Goal: Information Seeking & Learning: Check status

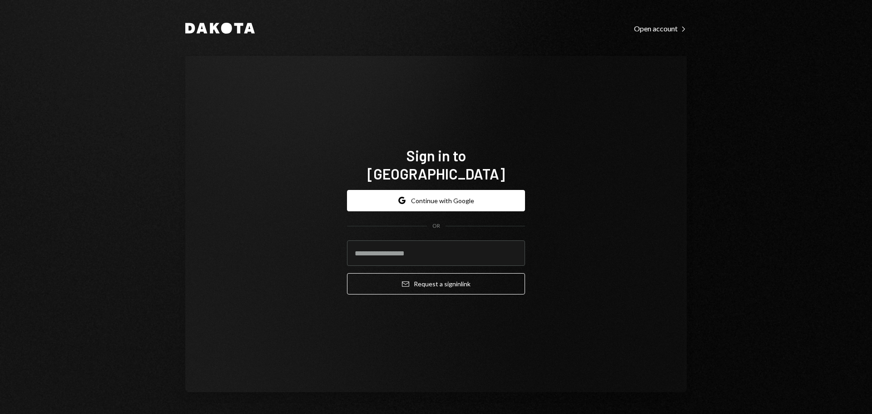
type input "**********"
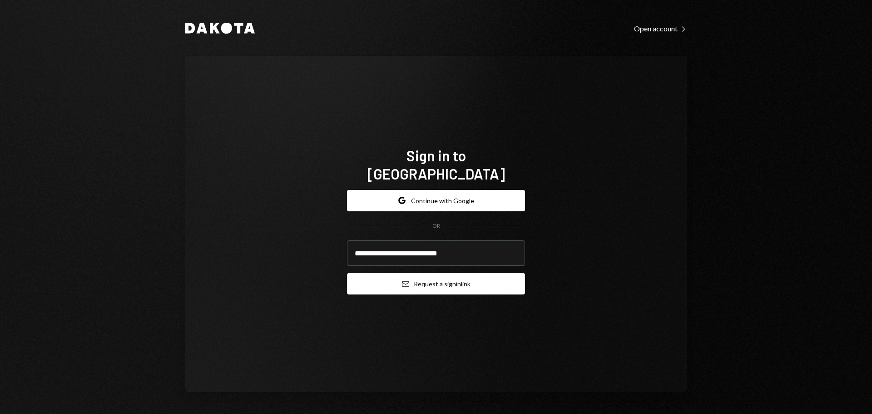
click at [416, 279] on button "Email Request a sign in link" at bounding box center [436, 283] width 178 height 21
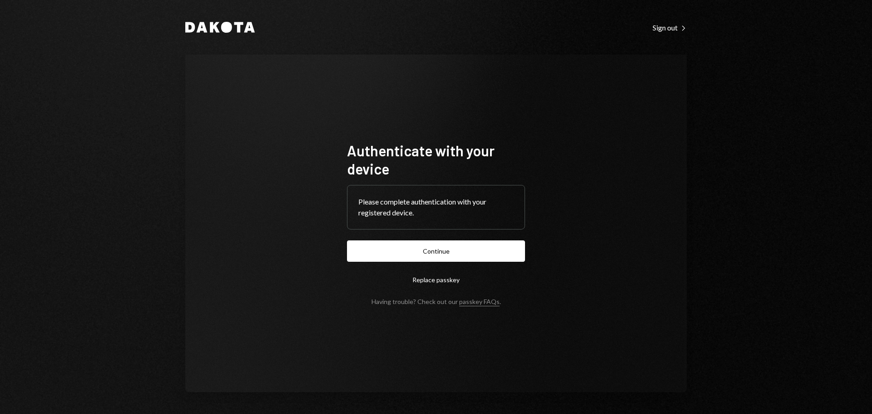
click at [453, 236] on form "Authenticate with your device Please complete authentication with your register…" at bounding box center [436, 223] width 178 height 164
click at [444, 247] on button "Continue" at bounding box center [436, 250] width 178 height 21
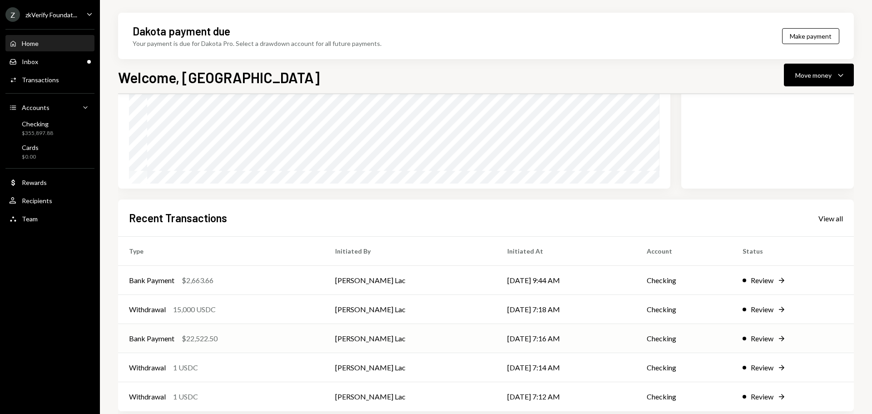
scroll to position [134, 0]
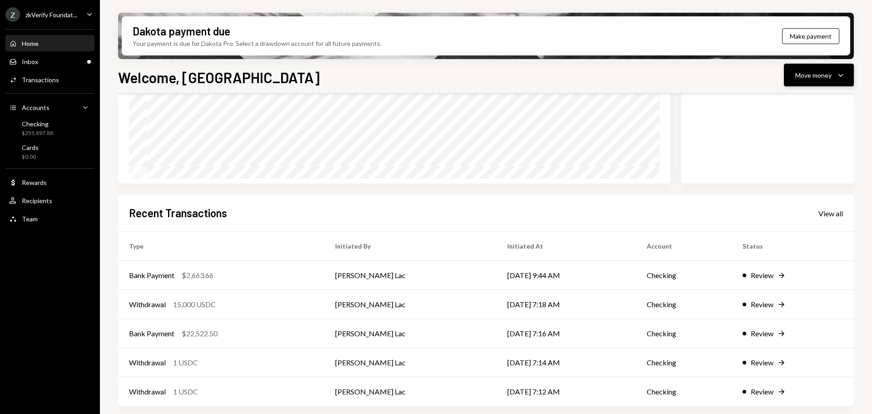
click at [803, 83] on button "Move money Caret Down" at bounding box center [819, 75] width 70 height 23
click at [791, 146] on div "Deposit" at bounding box center [811, 143] width 66 height 10
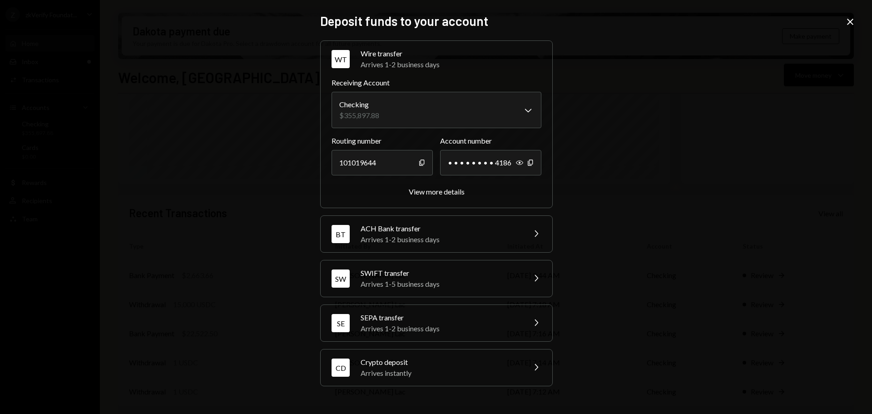
click at [425, 370] on div "Arrives instantly" at bounding box center [440, 372] width 159 height 11
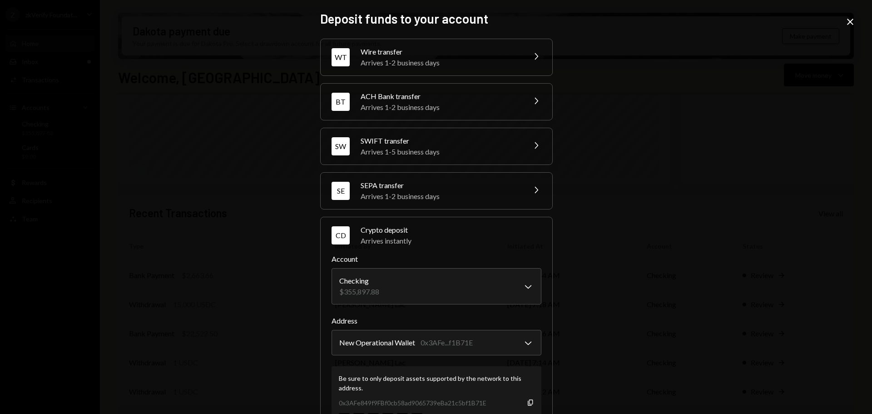
scroll to position [43, 0]
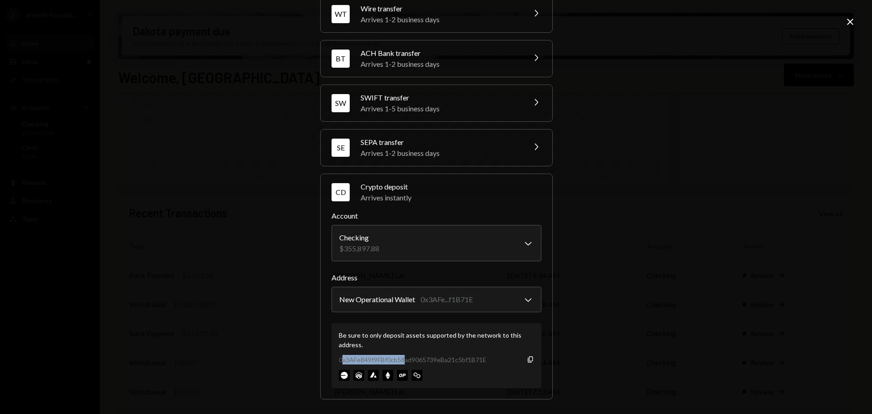
drag, startPoint x: 341, startPoint y: 357, endPoint x: 431, endPoint y: 349, distance: 90.7
click at [406, 355] on div "0x3AFe849f9FBf0cb58ad9065739eBa21c5bf1B71E" at bounding box center [413, 360] width 148 height 10
drag, startPoint x: 850, startPoint y: 24, endPoint x: 837, endPoint y: 25, distance: 12.8
click at [850, 24] on icon "Close" at bounding box center [850, 21] width 11 height 11
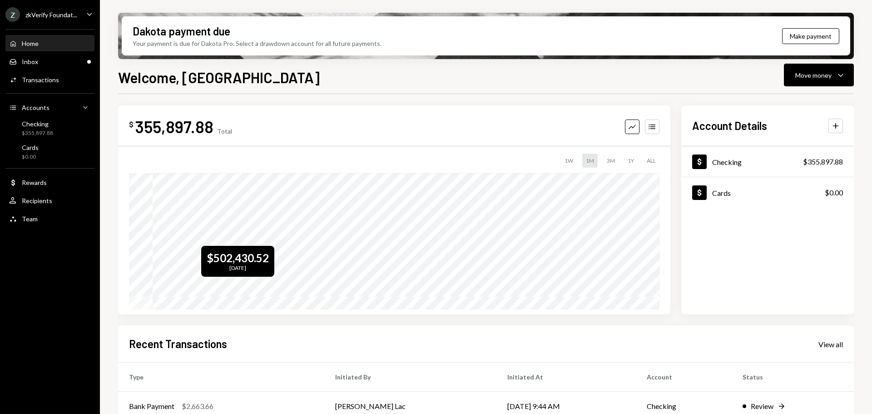
scroll to position [0, 0]
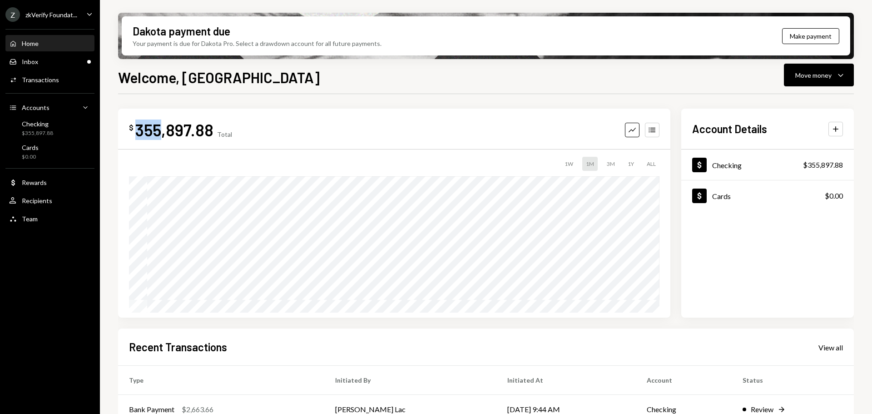
drag, startPoint x: 133, startPoint y: 133, endPoint x: 164, endPoint y: 132, distance: 30.4
click at [163, 133] on div "$ 355,897.88" at bounding box center [171, 129] width 84 height 20
click at [149, 130] on div "355,897.88" at bounding box center [174, 129] width 78 height 20
drag, startPoint x: 136, startPoint y: 130, endPoint x: 193, endPoint y: 127, distance: 57.8
click at [198, 128] on div "355,897.88" at bounding box center [174, 129] width 78 height 20
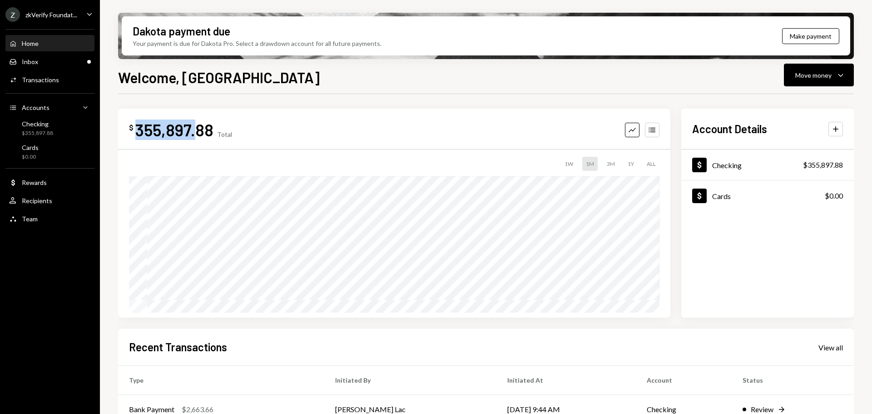
click at [179, 129] on div "355,897.88" at bounding box center [174, 129] width 78 height 20
click at [69, 55] on div "Inbox Inbox" at bounding box center [50, 61] width 82 height 15
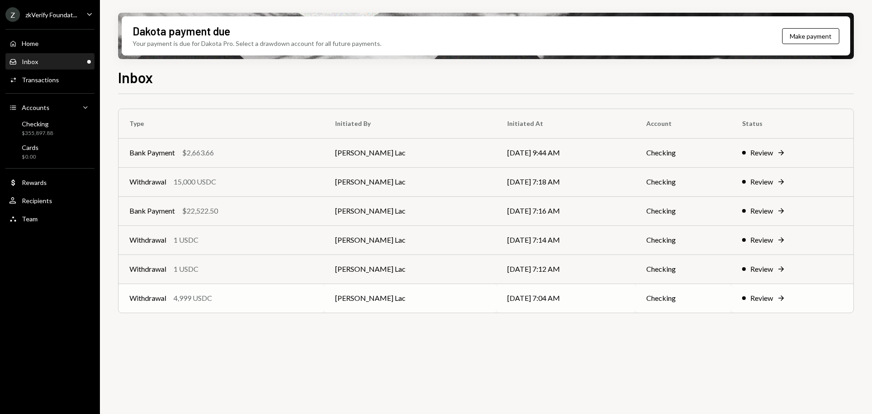
click at [220, 296] on div "Withdrawal 4,999 USDC" at bounding box center [221, 297] width 184 height 11
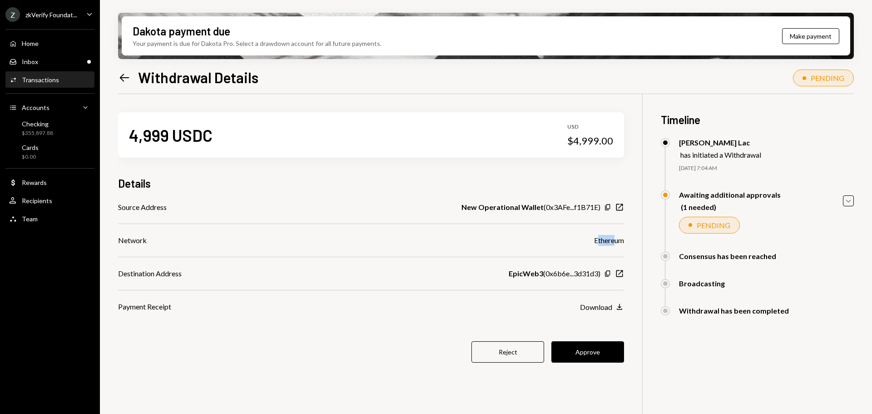
drag, startPoint x: 598, startPoint y: 241, endPoint x: 613, endPoint y: 240, distance: 15.9
click at [613, 240] on div "Ethereum" at bounding box center [609, 240] width 30 height 11
click at [594, 241] on div "Ethereum" at bounding box center [609, 240] width 30 height 11
click at [580, 358] on button "Approve" at bounding box center [587, 351] width 73 height 21
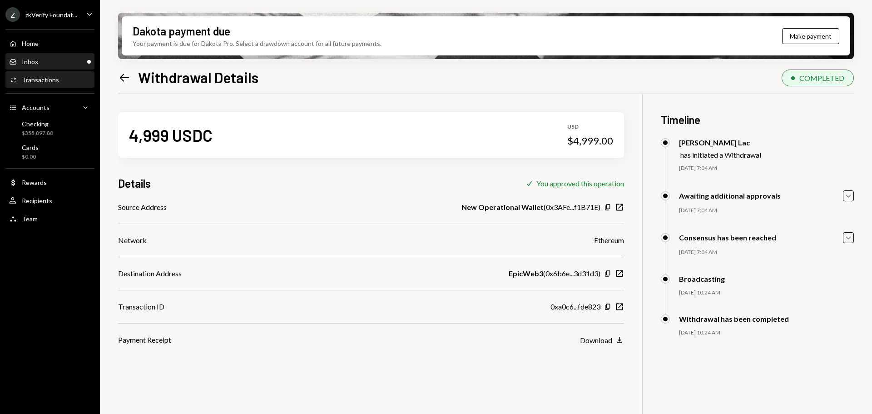
click at [50, 63] on div "Inbox Inbox" at bounding box center [50, 62] width 82 height 8
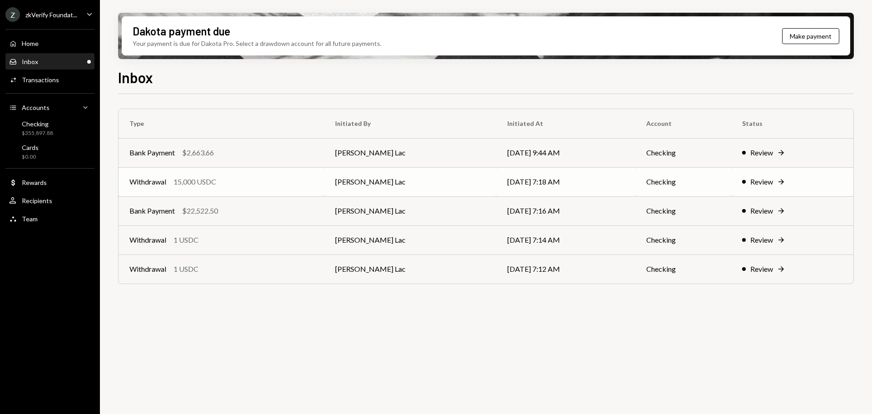
click at [198, 184] on div "15,000 USDC" at bounding box center [194, 181] width 43 height 11
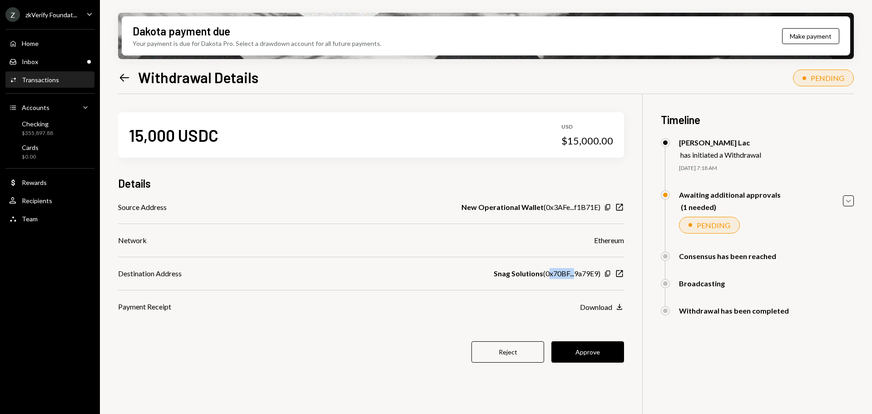
drag, startPoint x: 548, startPoint y: 276, endPoint x: 577, endPoint y: 275, distance: 28.6
click at [576, 275] on div "Snag Solutions ( 0x70BF...9a79E9 )" at bounding box center [547, 273] width 107 height 11
click at [563, 274] on div "Snag Solutions ( 0x70BF...9a79E9 )" at bounding box center [547, 273] width 107 height 11
click at [43, 204] on div "Recipients" at bounding box center [37, 201] width 30 height 8
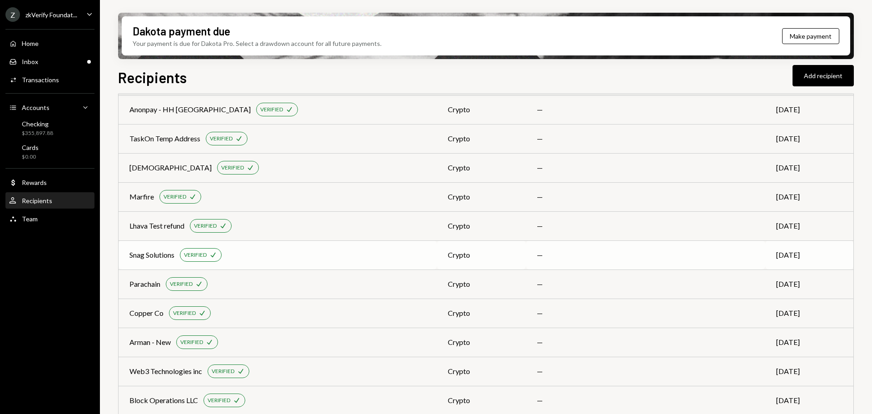
scroll to position [1242, 0]
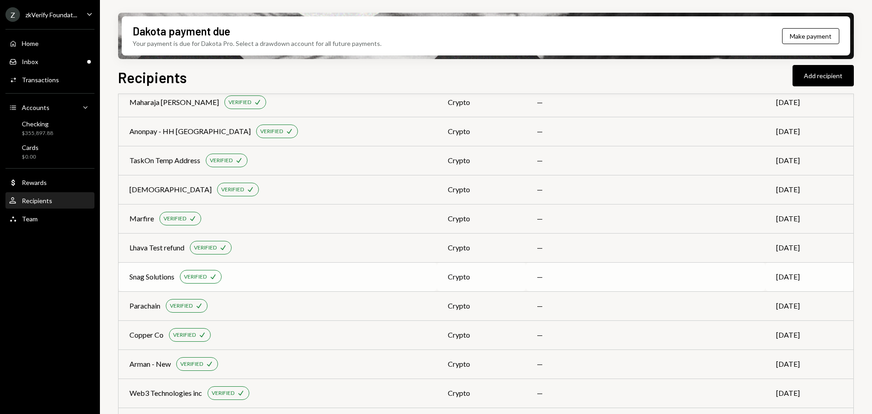
click at [154, 278] on div "Snag Solutions" at bounding box center [151, 276] width 45 height 11
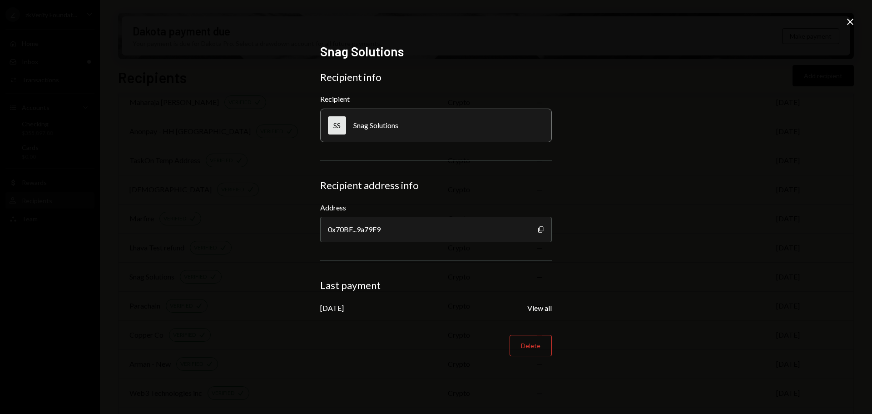
drag, startPoint x: 326, startPoint y: 309, endPoint x: 352, endPoint y: 309, distance: 26.3
click at [344, 309] on div "Aug 8, 2025" at bounding box center [332, 307] width 24 height 9
click at [326, 308] on div "Aug 8, 2025" at bounding box center [332, 307] width 24 height 9
drag, startPoint x: 320, startPoint y: 308, endPoint x: 341, endPoint y: 308, distance: 21.3
click at [345, 308] on div "Snag Solutions Recipient info Recipient SS Snag Solutions Recipient address inf…" at bounding box center [435, 207] width 253 height 349
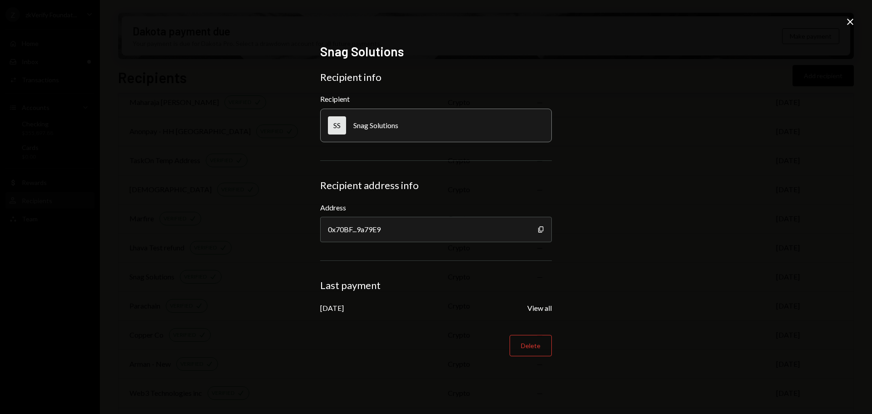
click at [334, 308] on div "Aug 8, 2025" at bounding box center [332, 307] width 24 height 9
drag, startPoint x: 329, startPoint y: 233, endPoint x: 378, endPoint y: 236, distance: 49.1
click at [378, 236] on div "0x70BF...9a79E9" at bounding box center [436, 229] width 232 height 25
click at [851, 24] on icon "Close" at bounding box center [850, 21] width 11 height 11
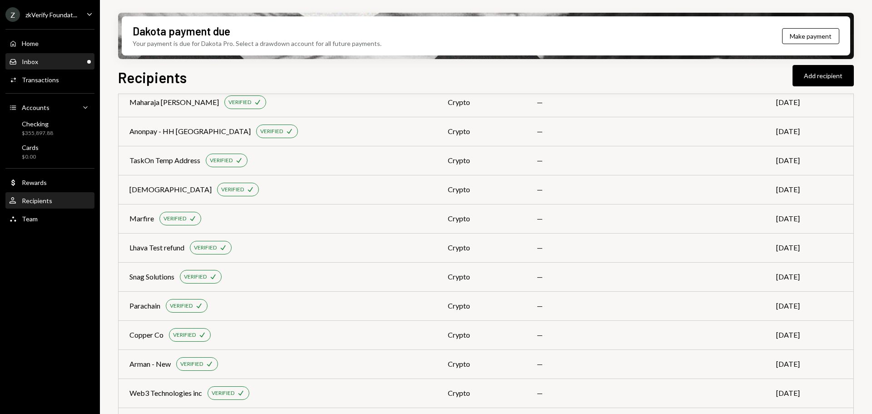
click at [40, 61] on div "Inbox Inbox" at bounding box center [50, 62] width 82 height 8
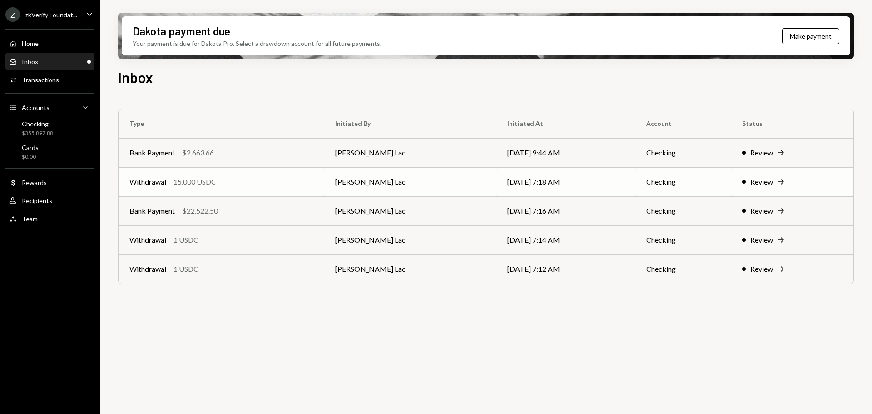
click at [216, 187] on td "Withdrawal 15,000 USDC" at bounding box center [222, 181] width 206 height 29
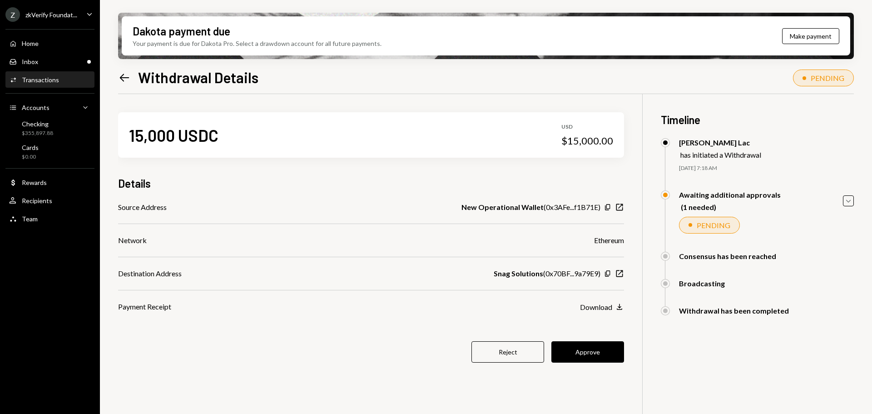
click at [516, 271] on b "Snag Solutions" at bounding box center [518, 273] width 49 height 11
click at [591, 351] on button "Approve" at bounding box center [587, 351] width 73 height 21
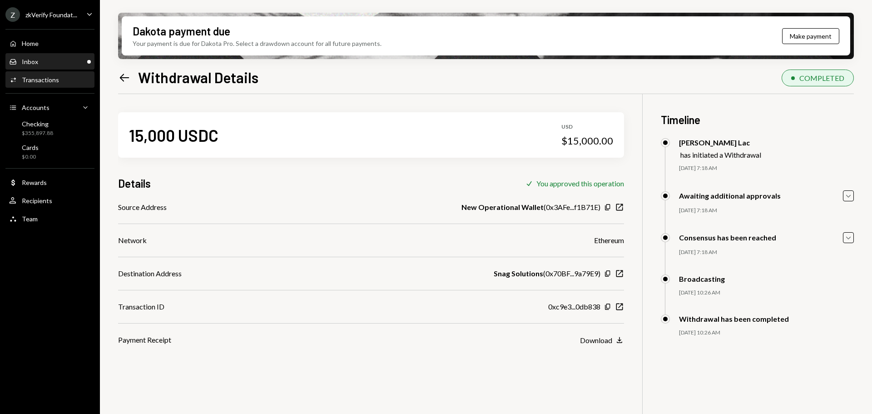
click at [57, 64] on div "Inbox Inbox" at bounding box center [50, 62] width 82 height 8
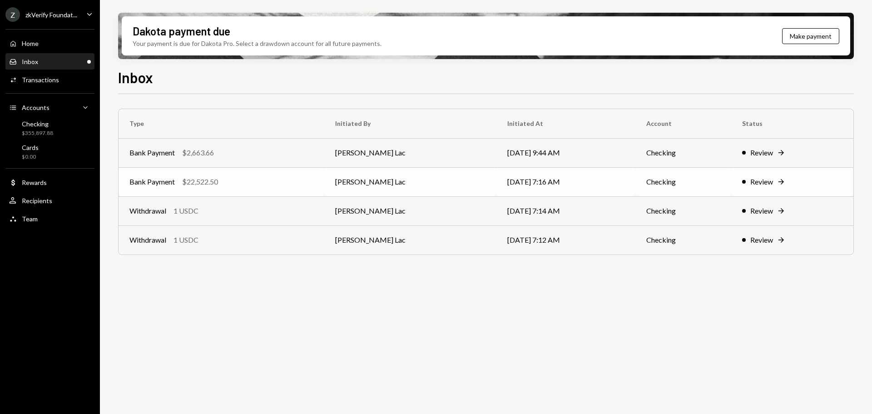
click at [239, 188] on td "Bank Payment $22,522.50" at bounding box center [222, 181] width 206 height 29
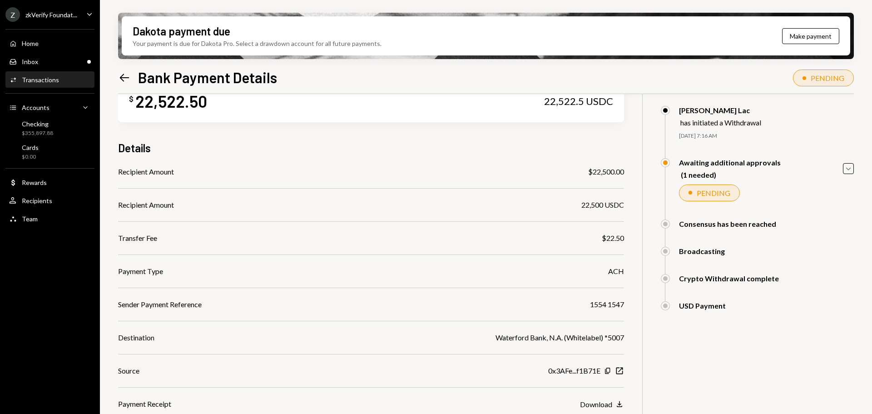
scroll to position [45, 0]
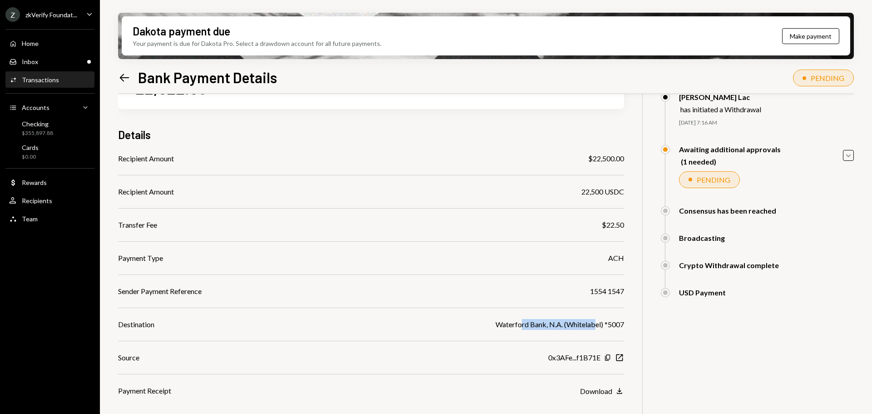
drag, startPoint x: 580, startPoint y: 323, endPoint x: 596, endPoint y: 323, distance: 15.9
click at [596, 323] on div "Waterford Bank, N.A. (Whitelabel) *5007" at bounding box center [559, 324] width 128 height 11
drag, startPoint x: 565, startPoint y: 360, endPoint x: 596, endPoint y: 361, distance: 30.9
click at [595, 361] on div "0x3AFe...f1B71E" at bounding box center [574, 357] width 52 height 11
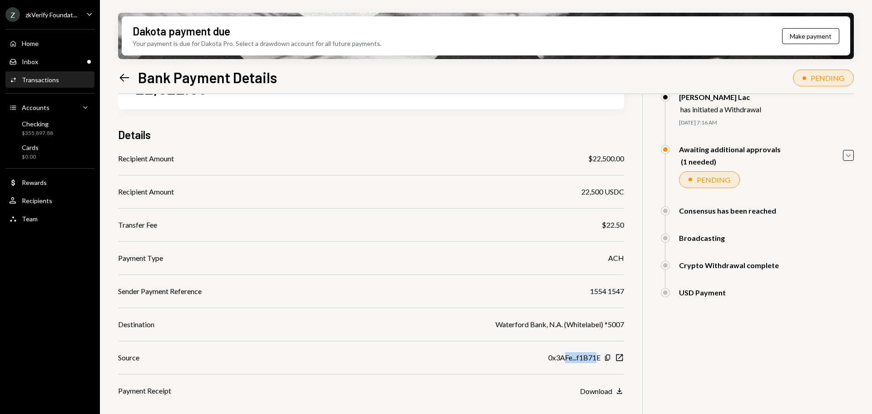
click at [588, 353] on div "0x3AFe...f1B71E" at bounding box center [574, 357] width 52 height 11
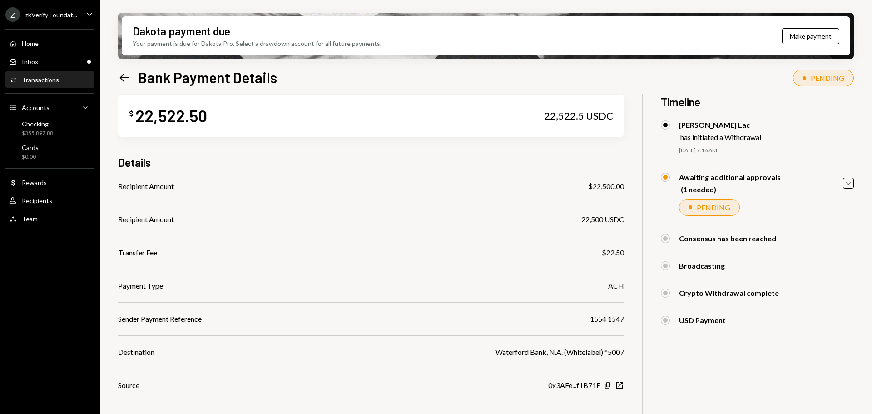
scroll to position [0, 0]
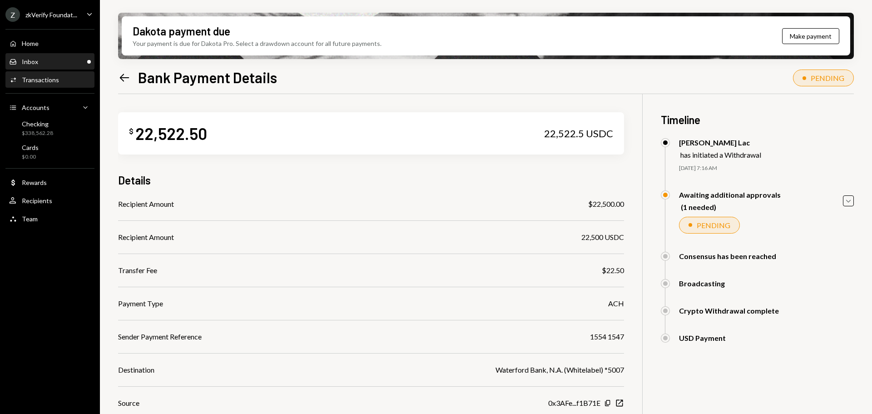
click at [62, 61] on div "Inbox Inbox" at bounding box center [50, 62] width 82 height 8
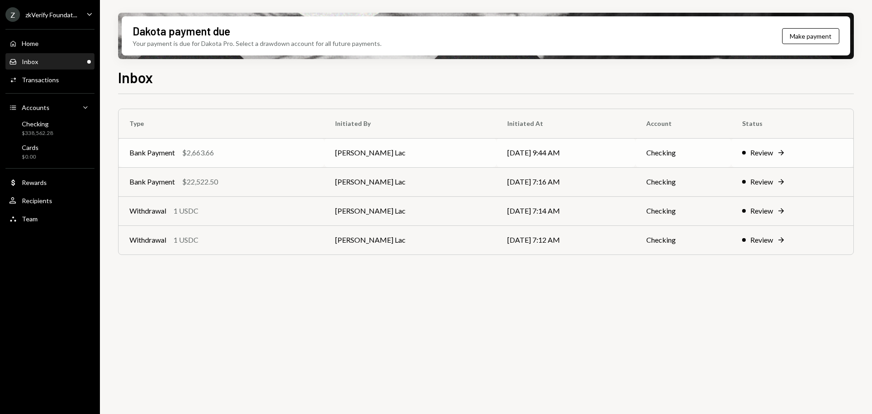
click at [237, 156] on div "Bank Payment $2,663.66" at bounding box center [221, 152] width 184 height 11
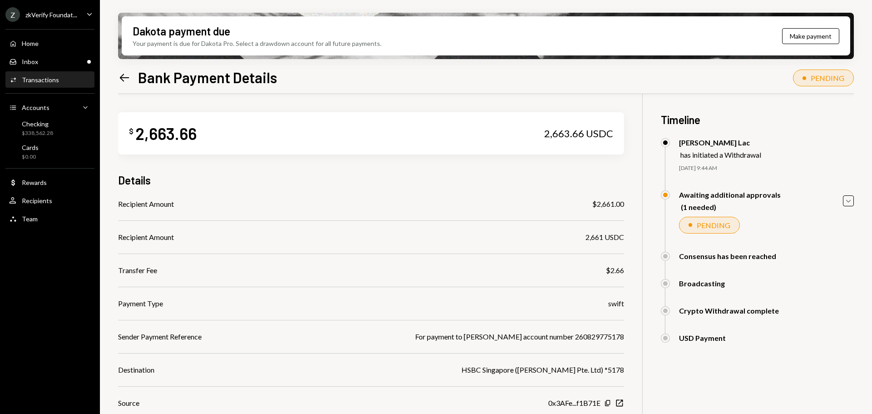
scroll to position [45, 0]
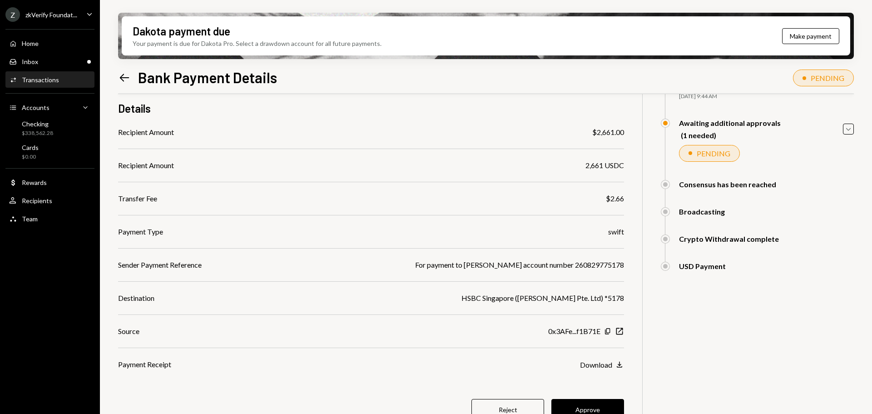
scroll to position [86, 0]
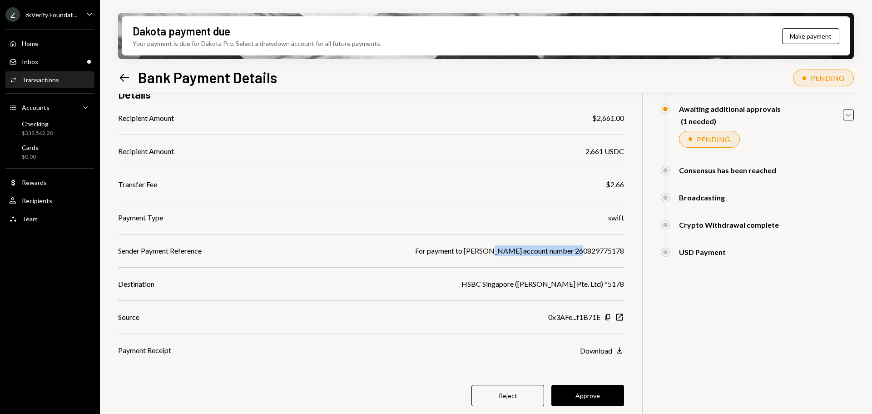
drag, startPoint x: 516, startPoint y: 248, endPoint x: 596, endPoint y: 248, distance: 80.4
click at [596, 248] on div "For payment to Reed Smith account number 260829775178" at bounding box center [519, 250] width 209 height 11
click at [579, 251] on div "For payment to Reed Smith account number 260829775178" at bounding box center [519, 250] width 209 height 11
drag, startPoint x: 576, startPoint y: 250, endPoint x: 627, endPoint y: 250, distance: 50.9
click at [627, 250] on div "$ 2,663.66 2,663.66 USDC Details Recipient Amount $2,661.00 Recipient Amount 2,…" at bounding box center [486, 221] width 736 height 427
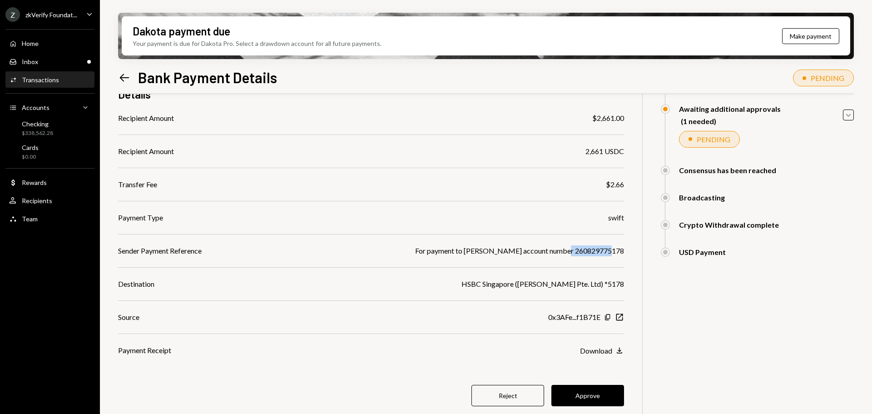
click at [603, 250] on div "For payment to [PERSON_NAME] account number 260829775178" at bounding box center [519, 250] width 209 height 11
drag, startPoint x: 573, startPoint y: 250, endPoint x: 624, endPoint y: 250, distance: 50.9
click at [624, 250] on div "$ 2,663.66 2,663.66 USDC Details Recipient Amount $2,661.00 Recipient Amount 2,…" at bounding box center [486, 221] width 736 height 427
drag, startPoint x: 516, startPoint y: 254, endPoint x: 550, endPoint y: 252, distance: 33.6
click at [550, 252] on div "For payment to [PERSON_NAME] account number 260829775178" at bounding box center [519, 250] width 209 height 11
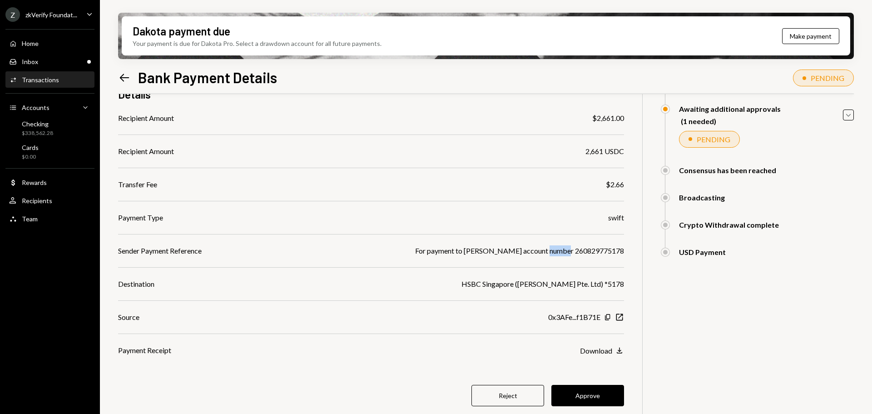
drag, startPoint x: 561, startPoint y: 252, endPoint x: 543, endPoint y: 254, distance: 18.2
click at [579, 254] on div "For payment to [PERSON_NAME] account number 260829775178" at bounding box center [519, 250] width 209 height 11
drag, startPoint x: 454, startPoint y: 252, endPoint x: 614, endPoint y: 250, distance: 159.8
click at [614, 250] on div "For payment to Reed Smith account number 260829775178" at bounding box center [519, 250] width 209 height 11
drag, startPoint x: 512, startPoint y: 281, endPoint x: 574, endPoint y: 287, distance: 62.0
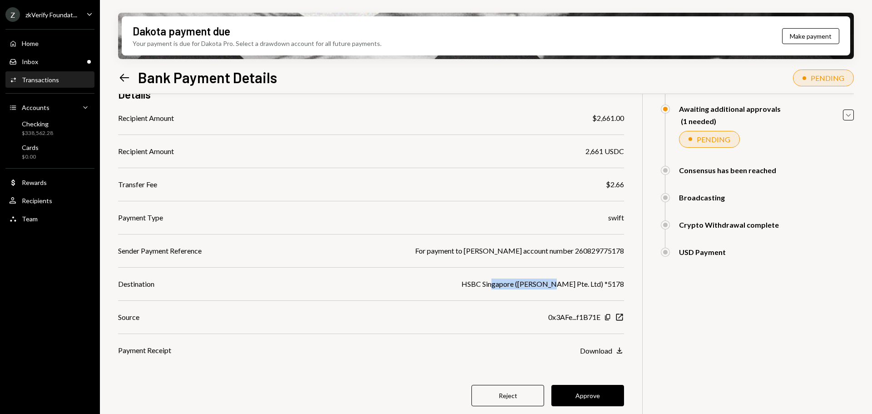
click at [574, 287] on div "HSBC Singapore (Reed Smith Pte. Ltd) *5178" at bounding box center [542, 283] width 163 height 11
drag, startPoint x: 564, startPoint y: 250, endPoint x: 572, endPoint y: 250, distance: 7.7
click at [572, 250] on div "For payment to Reed Smith account number 260829775178" at bounding box center [519, 250] width 209 height 11
click at [465, 246] on div "For payment to Reed Smith account number 260829775178" at bounding box center [519, 250] width 209 height 11
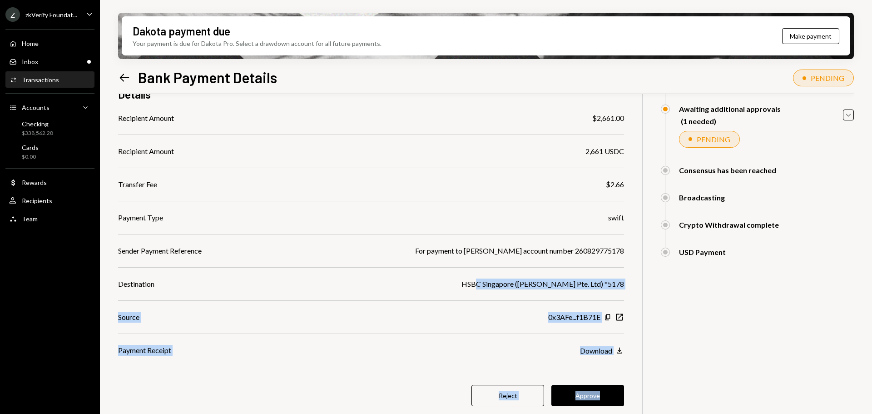
drag, startPoint x: 499, startPoint y: 279, endPoint x: 633, endPoint y: 281, distance: 134.4
click at [633, 281] on div "$ 2,663.66 2,663.66 USDC Details Recipient Amount $2,661.00 Recipient Amount 2,…" at bounding box center [486, 221] width 736 height 427
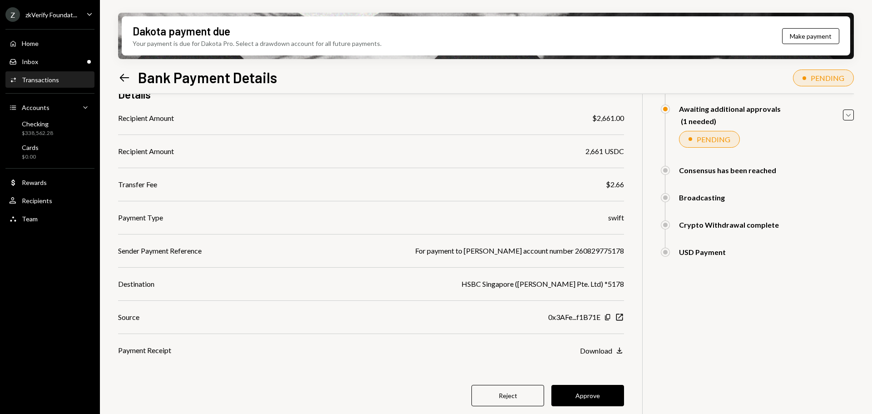
click at [533, 255] on div "For payment to Reed Smith account number 260829775178" at bounding box center [519, 250] width 209 height 11
drag, startPoint x: 492, startPoint y: 251, endPoint x: 597, endPoint y: 250, distance: 105.3
click at [597, 250] on div "For payment to Reed Smith account number 260829775178" at bounding box center [519, 250] width 209 height 11
click at [560, 250] on div "For payment to Reed Smith account number 260829775178" at bounding box center [519, 250] width 209 height 11
click at [520, 396] on button "Reject" at bounding box center [507, 395] width 73 height 21
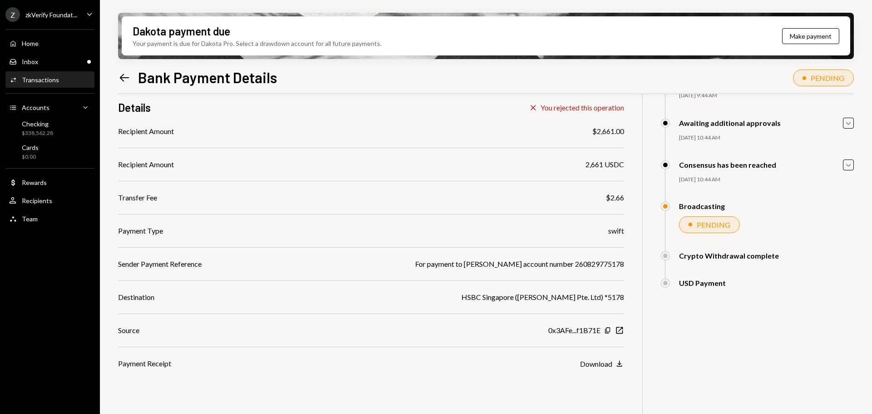
scroll to position [73, 0]
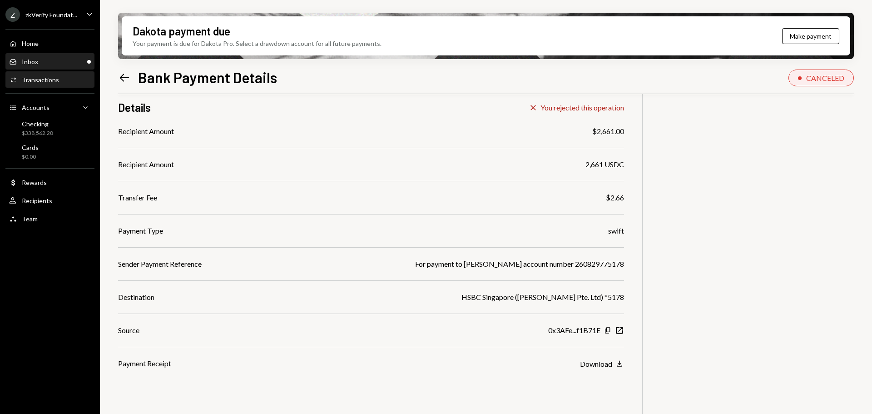
click at [56, 59] on div "Inbox Inbox" at bounding box center [50, 62] width 82 height 8
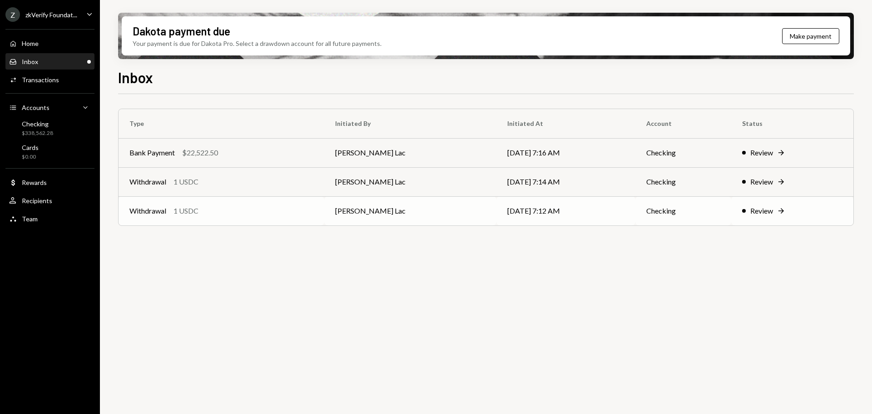
click at [225, 218] on td "Withdrawal 1 USDC" at bounding box center [222, 210] width 206 height 29
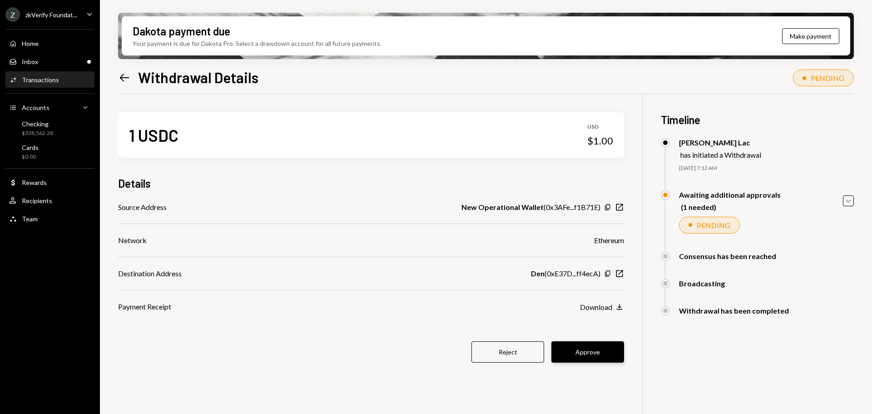
click at [571, 351] on button "Approve" at bounding box center [587, 351] width 73 height 21
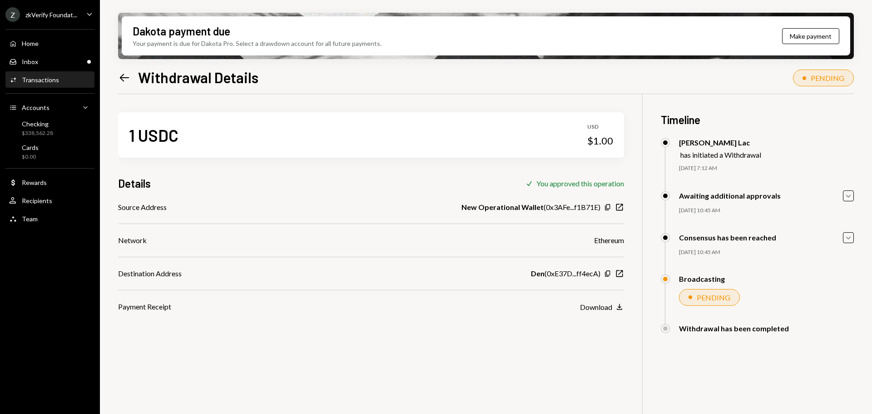
click at [122, 78] on icon at bounding box center [125, 78] width 10 height 8
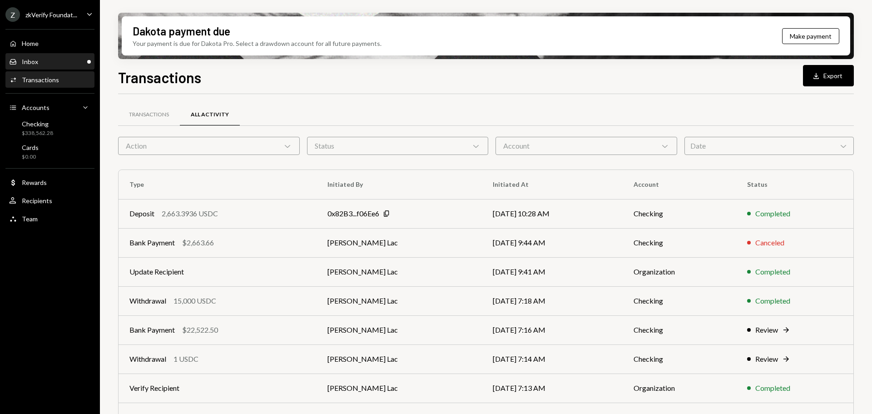
click at [48, 64] on div "Inbox Inbox" at bounding box center [50, 62] width 82 height 8
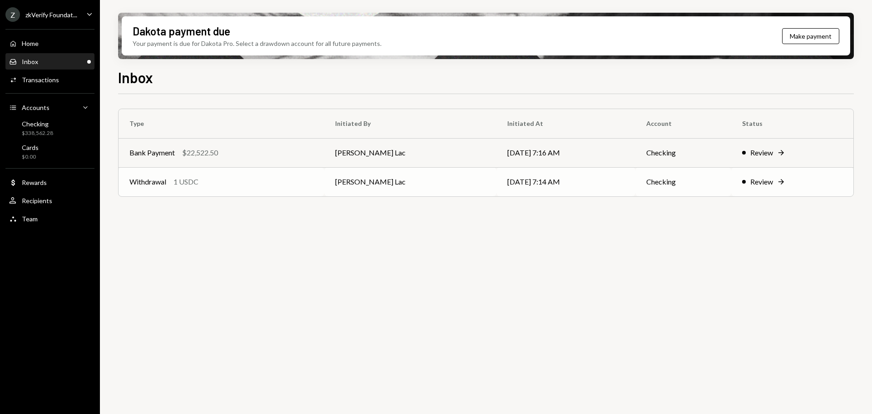
click at [212, 185] on div "Withdrawal 1 USDC" at bounding box center [221, 181] width 184 height 11
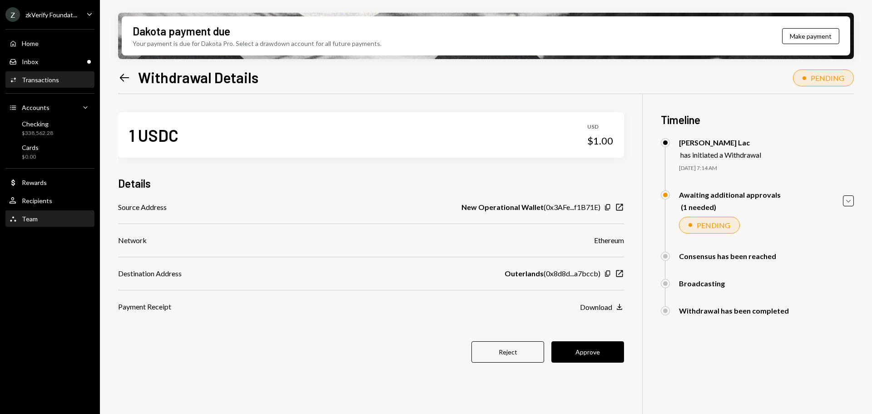
click at [45, 220] on div "Team Team" at bounding box center [50, 219] width 82 height 8
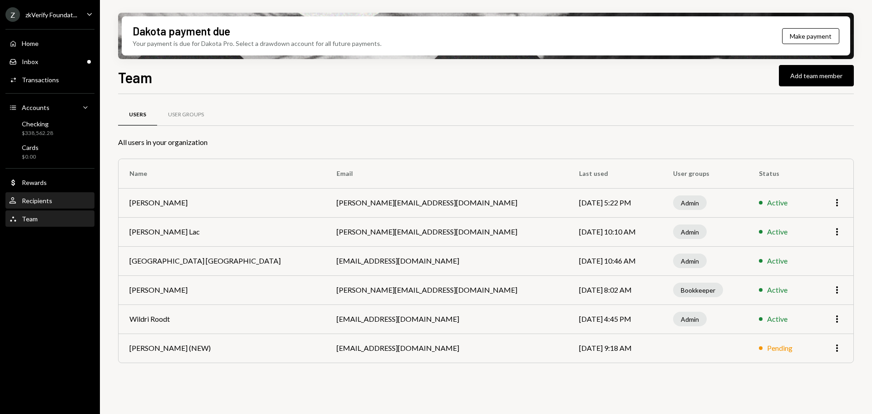
click at [49, 199] on div "Recipients" at bounding box center [37, 201] width 30 height 8
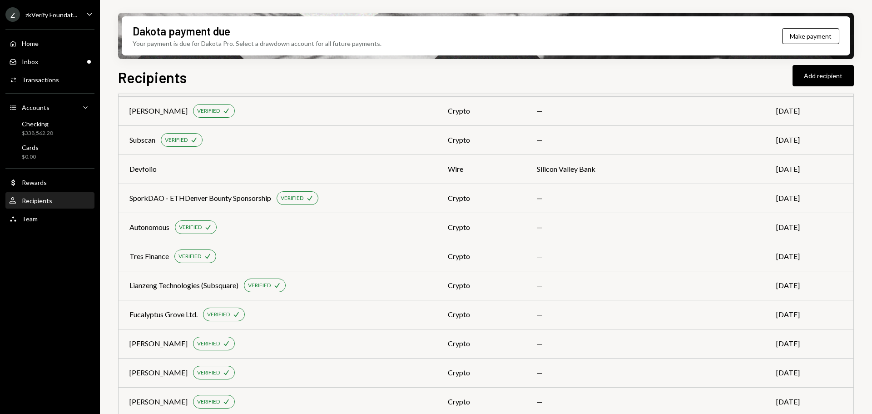
scroll to position [2377, 0]
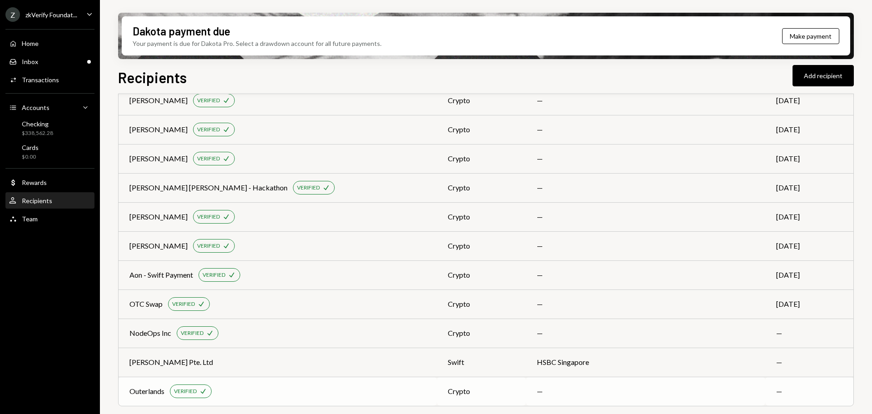
click at [147, 388] on div "Outerlands" at bounding box center [146, 390] width 35 height 11
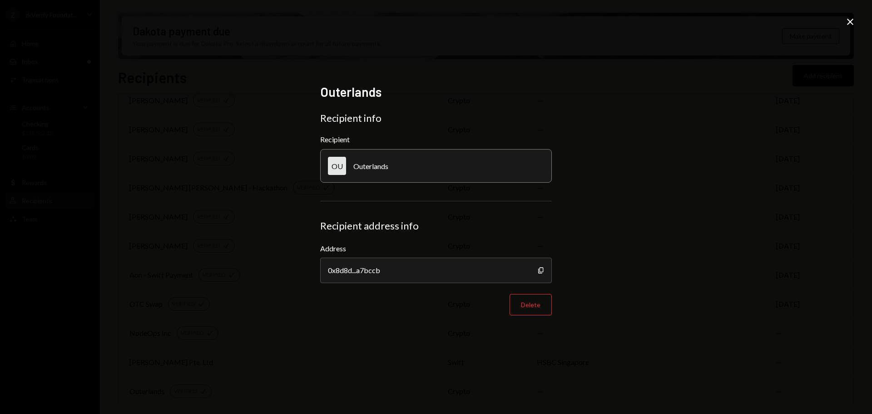
click at [852, 20] on icon at bounding box center [850, 22] width 6 height 6
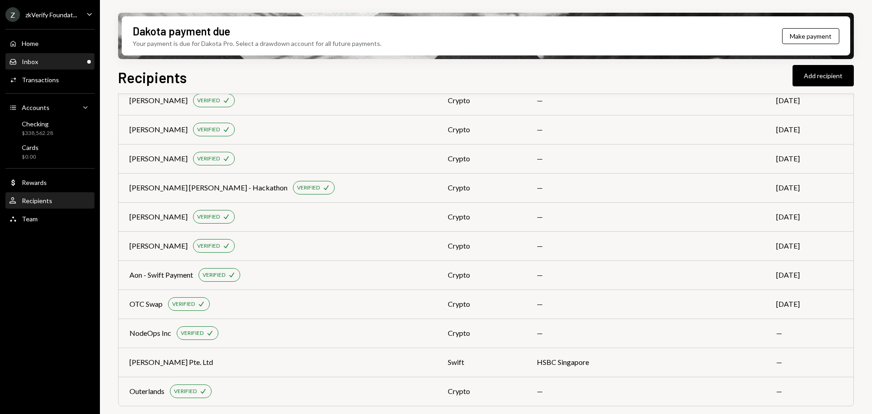
click at [66, 58] on div "Inbox Inbox" at bounding box center [50, 62] width 82 height 8
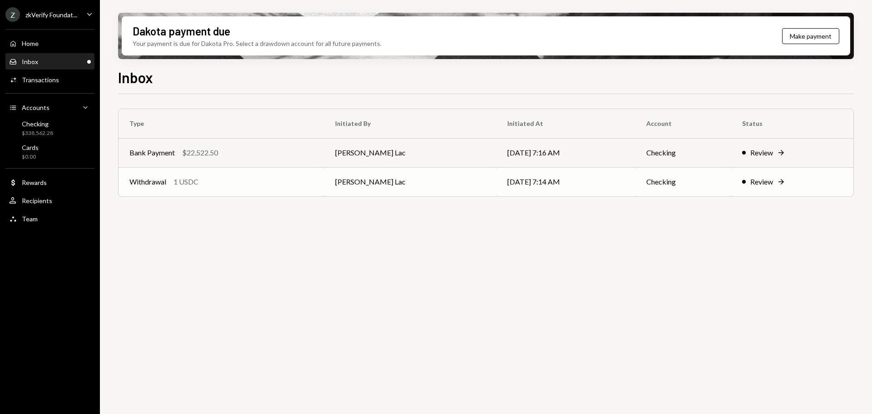
click at [214, 193] on td "Withdrawal 1 USDC" at bounding box center [222, 181] width 206 height 29
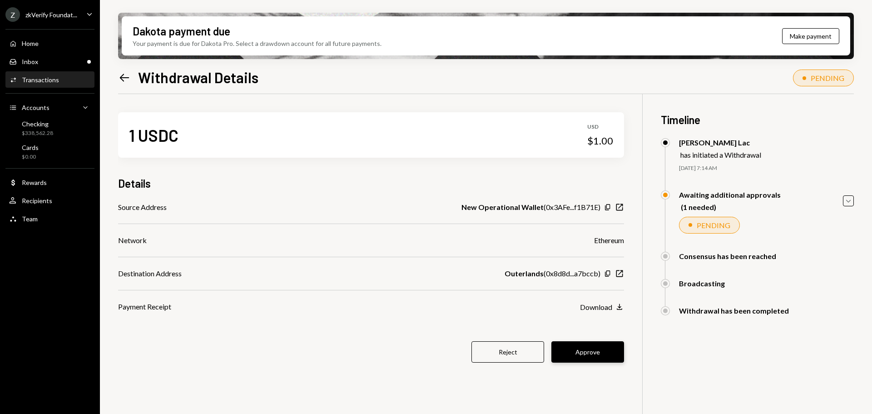
click at [570, 351] on button "Approve" at bounding box center [587, 351] width 73 height 21
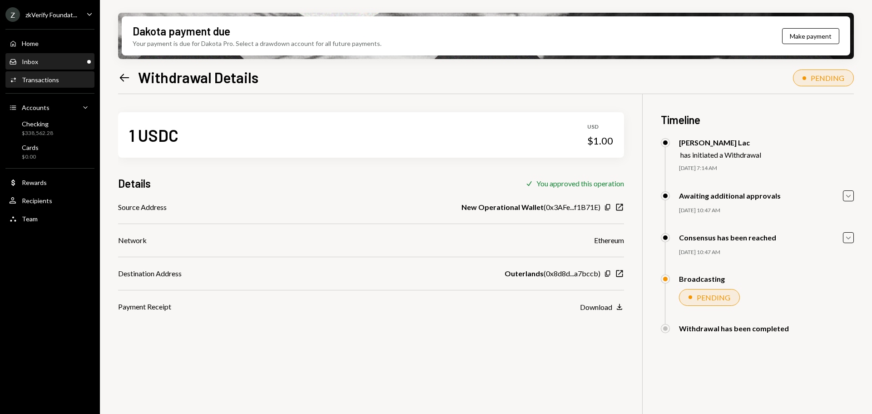
click at [83, 64] on div "Inbox Inbox" at bounding box center [50, 62] width 82 height 8
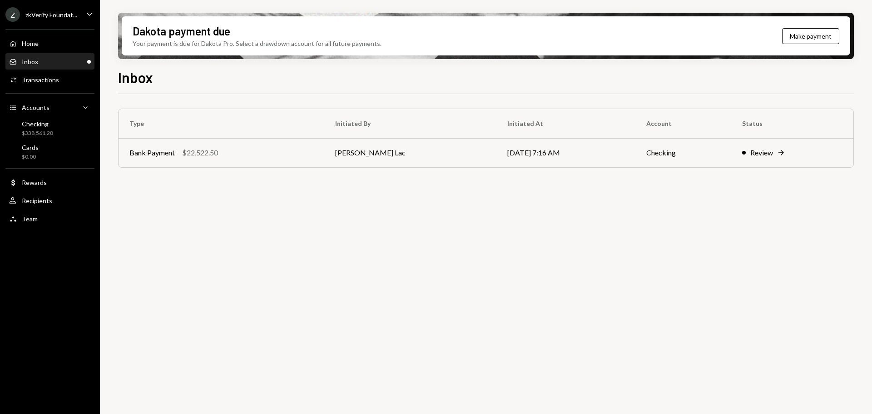
click at [76, 11] on div "zkVerify Foundat..." at bounding box center [51, 15] width 52 height 8
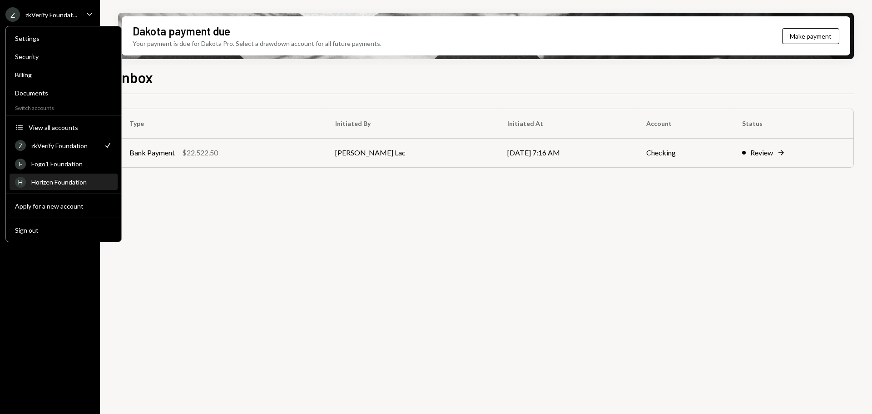
click at [60, 182] on div "Horizen Foundation" at bounding box center [71, 182] width 81 height 8
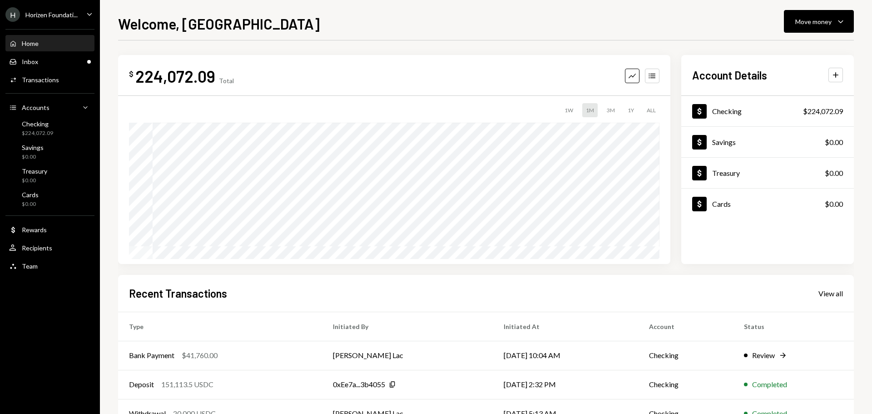
click at [64, 14] on div "Horizen Foundati..." at bounding box center [51, 15] width 52 height 8
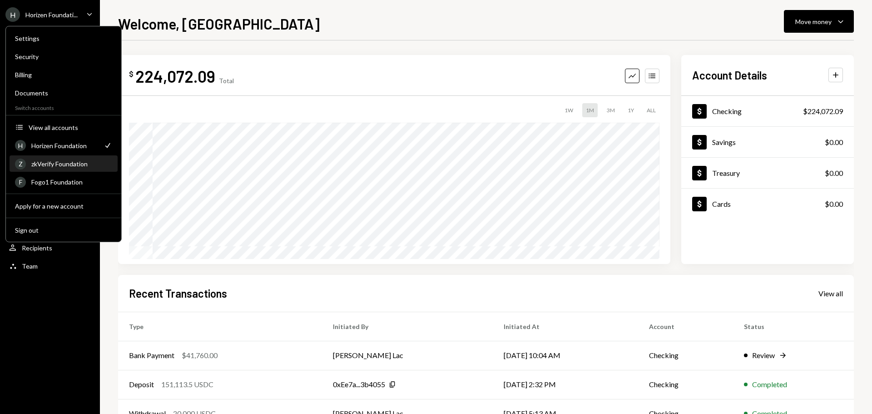
click at [70, 168] on div "Z zkVerify Foundation" at bounding box center [63, 163] width 97 height 15
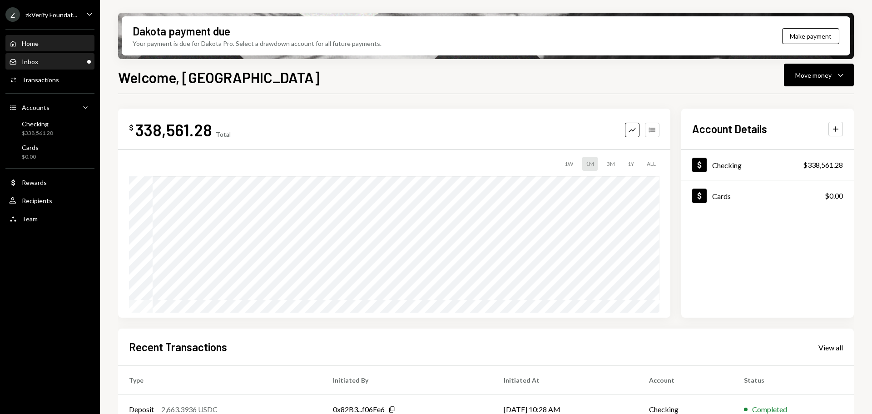
click at [57, 62] on div "Inbox Inbox" at bounding box center [50, 62] width 82 height 8
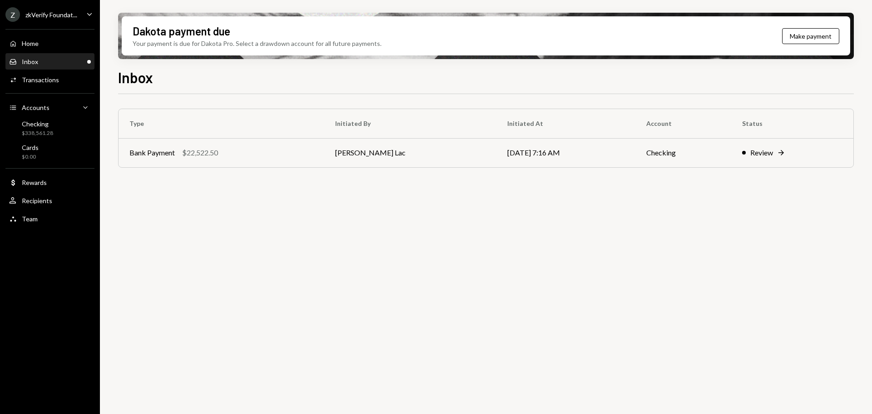
click at [65, 21] on div "Z zkVerify Foundat..." at bounding box center [41, 14] width 72 height 15
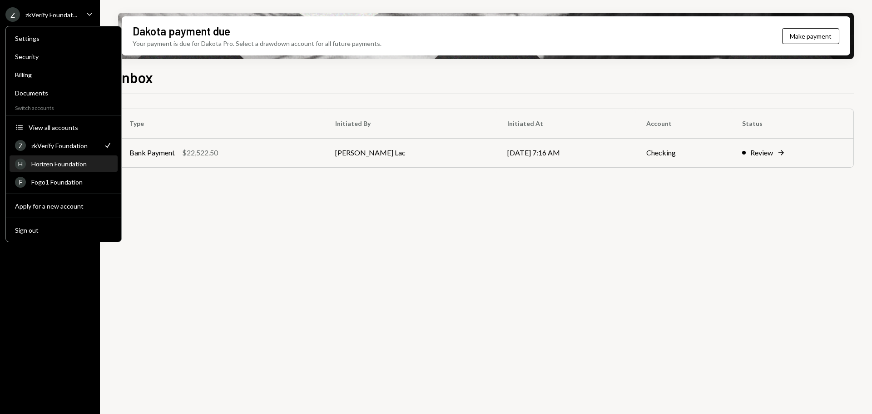
click at [66, 167] on div "Horizen Foundation" at bounding box center [71, 164] width 81 height 8
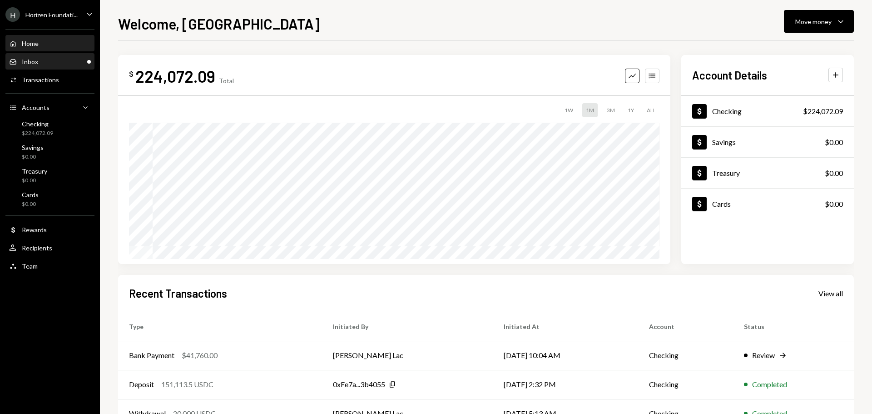
click at [71, 64] on div "Inbox Inbox" at bounding box center [50, 62] width 82 height 8
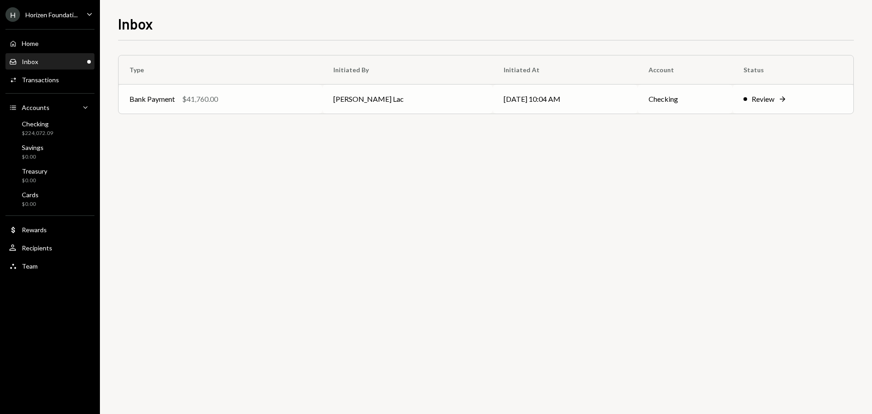
click at [311, 100] on div "Bank Payment $41,760.00" at bounding box center [220, 99] width 182 height 11
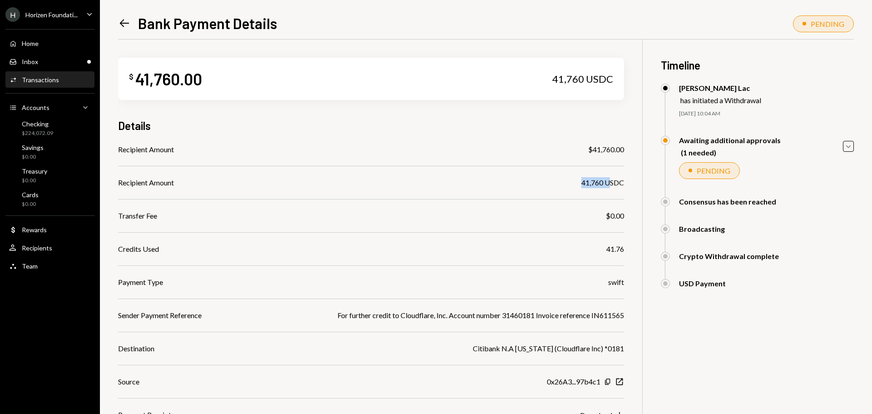
drag, startPoint x: 579, startPoint y: 185, endPoint x: 608, endPoint y: 185, distance: 29.1
click at [608, 185] on div "Recipient Amount 41,760 USDC" at bounding box center [371, 182] width 506 height 11
click at [602, 157] on div "Recipient Amount $41,760.00 Recipient Amount 41,760 USDC Transfer Fee $0.00 Cre…" at bounding box center [371, 282] width 506 height 276
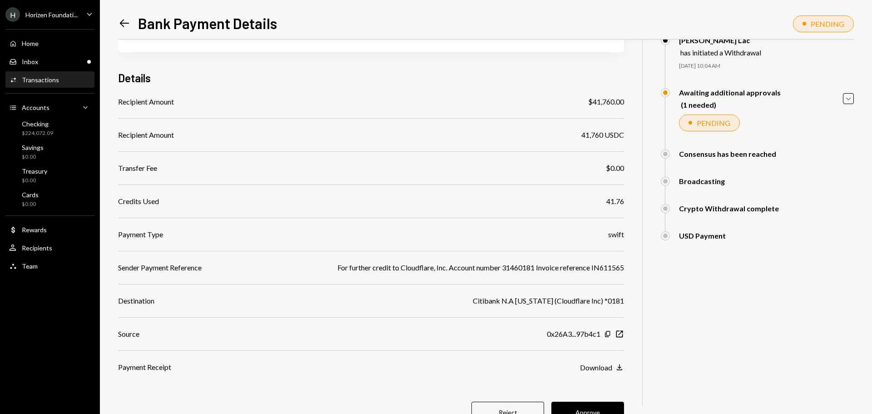
scroll to position [86, 0]
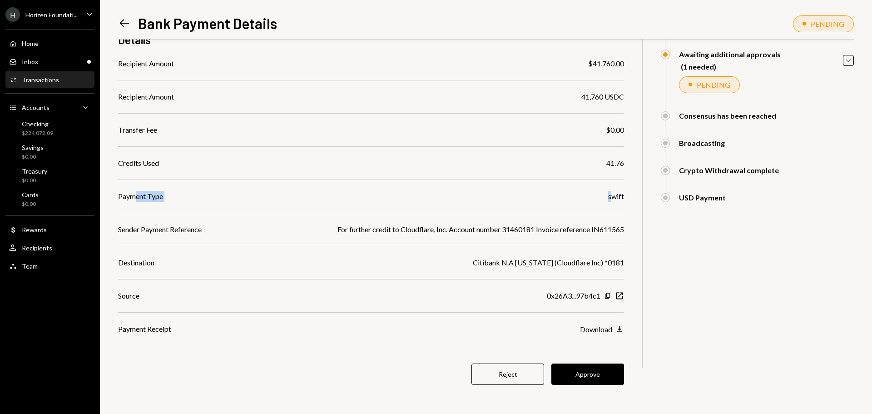
drag, startPoint x: 133, startPoint y: 192, endPoint x: 609, endPoint y: 202, distance: 475.5
click at [613, 200] on div "Payment Type swift" at bounding box center [371, 196] width 506 height 11
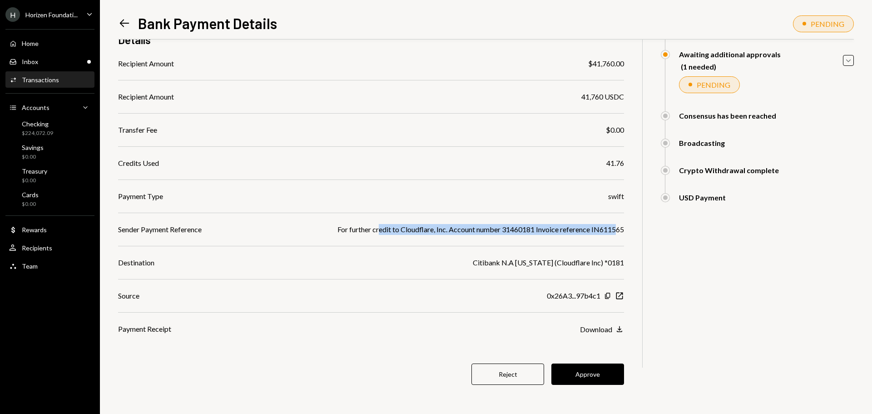
drag, startPoint x: 375, startPoint y: 227, endPoint x: 617, endPoint y: 233, distance: 242.1
click at [618, 232] on div "For further credit to Cloudflare, Inc. Account number 31460181 Invoice referenc…" at bounding box center [480, 229] width 287 height 11
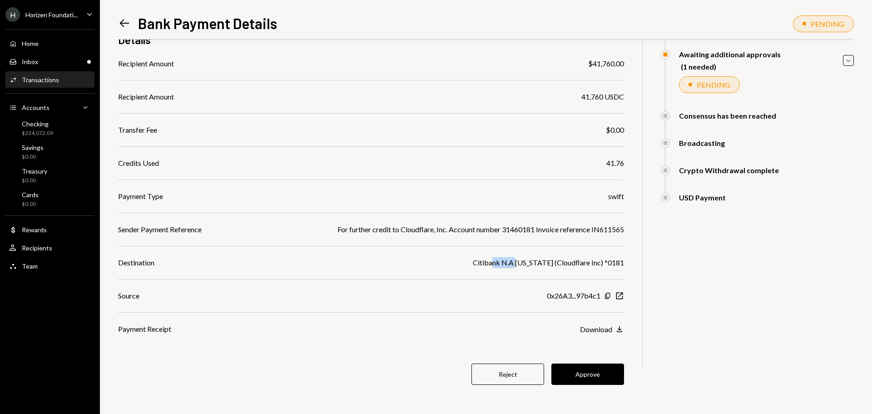
drag, startPoint x: 498, startPoint y: 264, endPoint x: 544, endPoint y: 264, distance: 46.3
click at [529, 264] on div "Citibank N.A [US_STATE] (Cloudflare Inc) *0181" at bounding box center [548, 262] width 151 height 11
click at [584, 265] on div "Citibank N.A [US_STATE] (Cloudflare Inc) *0181" at bounding box center [548, 262] width 151 height 11
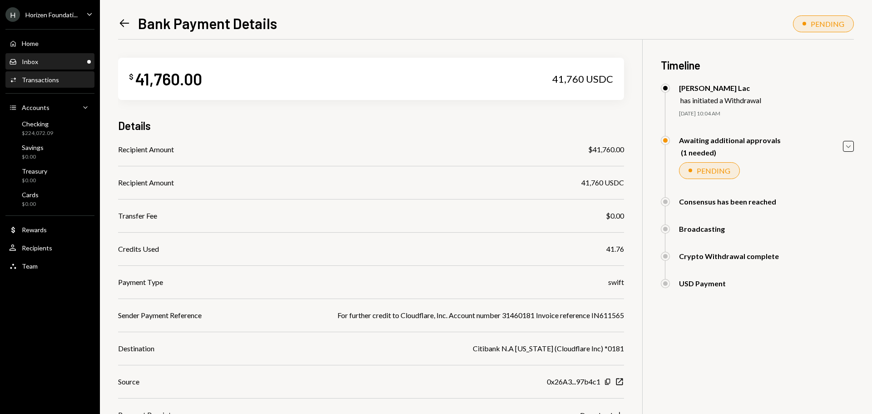
click at [77, 63] on div "Inbox Inbox" at bounding box center [50, 62] width 82 height 8
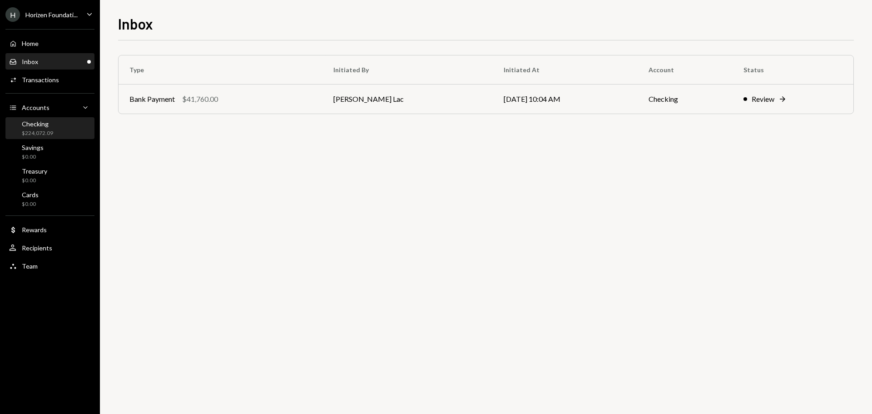
click at [58, 131] on div "Checking $224,072.09" at bounding box center [50, 128] width 82 height 17
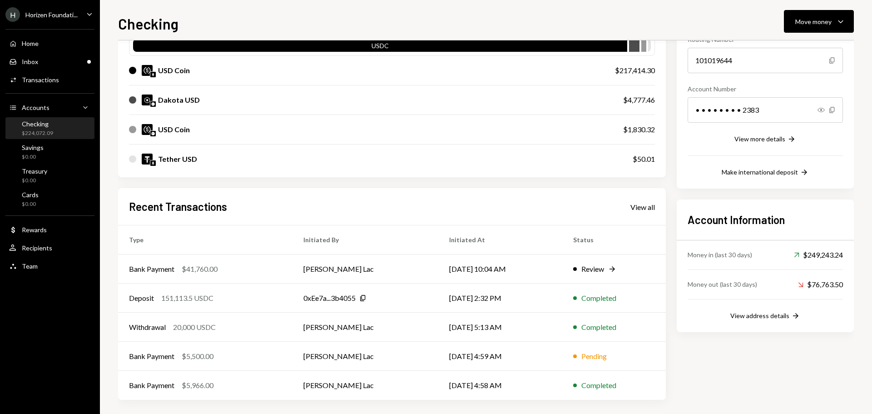
scroll to position [104, 0]
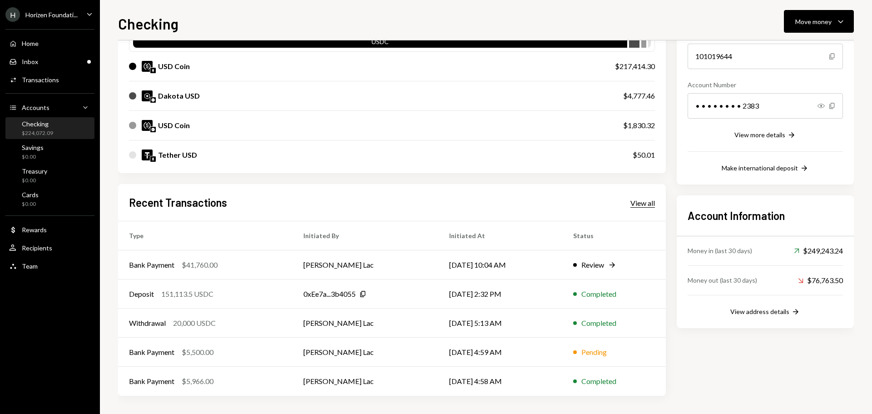
click at [646, 199] on div "View all" at bounding box center [642, 202] width 25 height 9
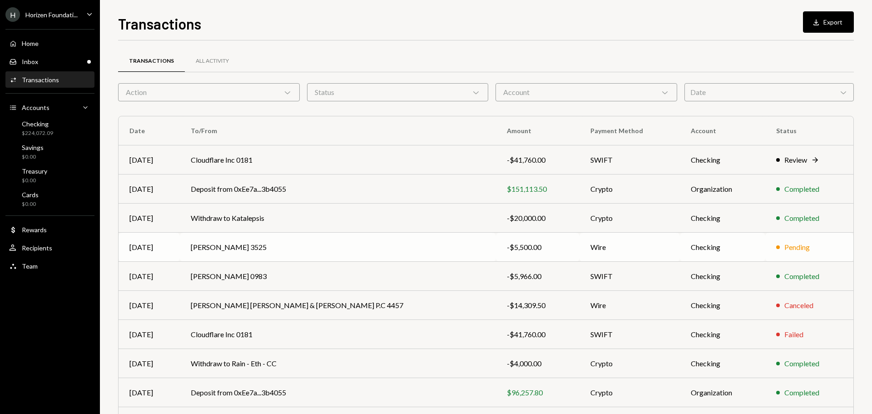
click at [321, 254] on td "Gustavo 3525" at bounding box center [338, 246] width 316 height 29
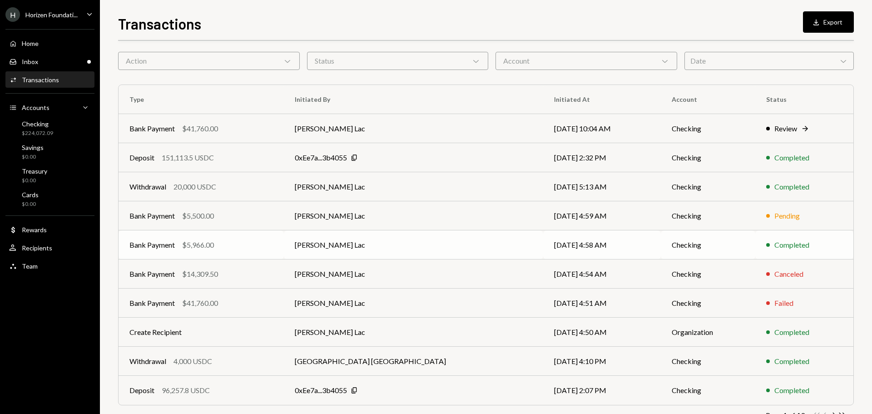
scroll to position [45, 0]
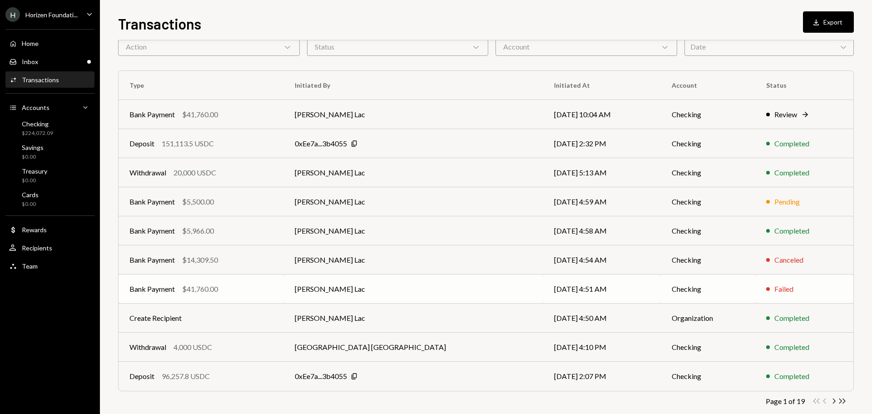
click at [273, 287] on div "Bank Payment $41,760.00" at bounding box center [200, 288] width 143 height 11
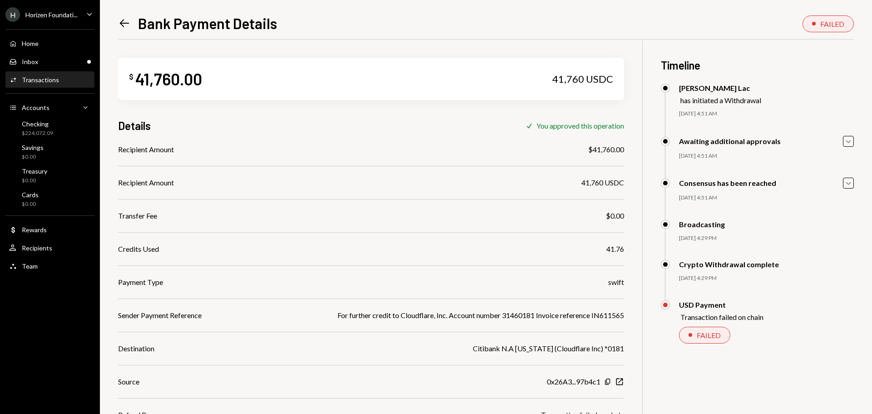
click at [275, 280] on div "Payment Type swift" at bounding box center [371, 282] width 506 height 11
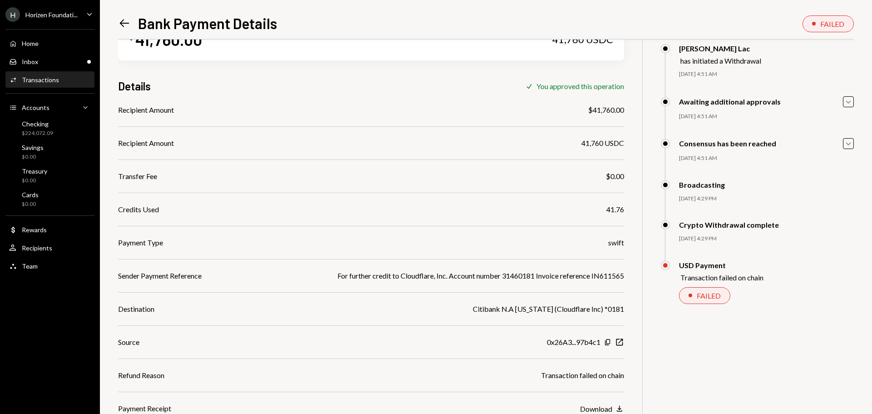
click at [123, 26] on icon at bounding box center [125, 24] width 10 height 8
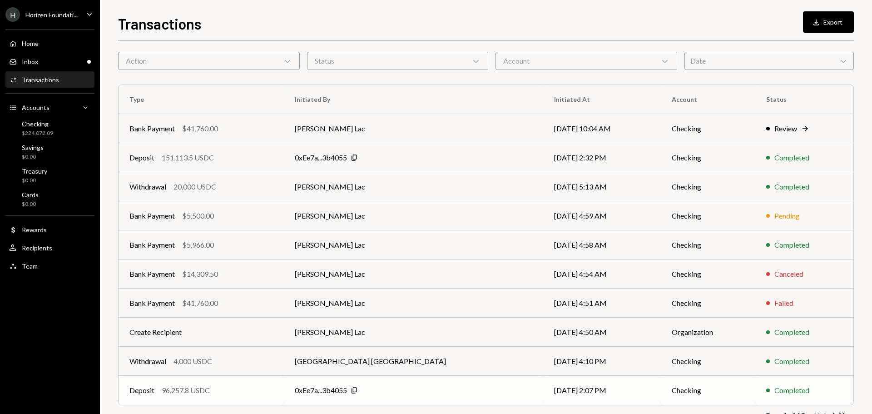
scroll to position [60, 0]
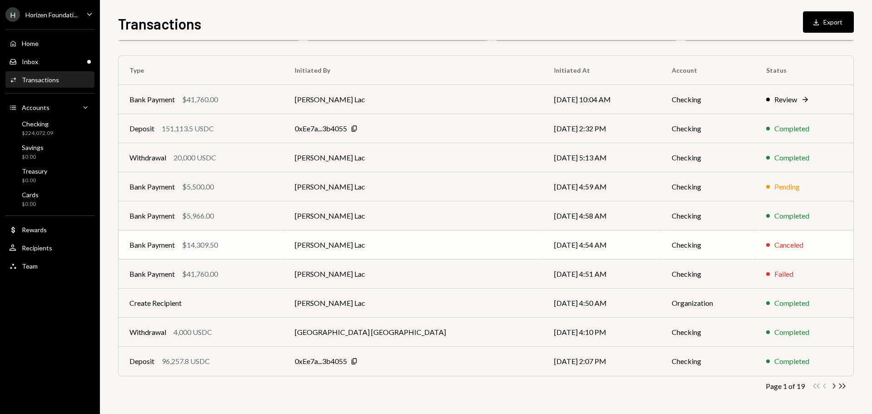
click at [231, 251] on td "Bank Payment $14,309.50" at bounding box center [201, 244] width 165 height 29
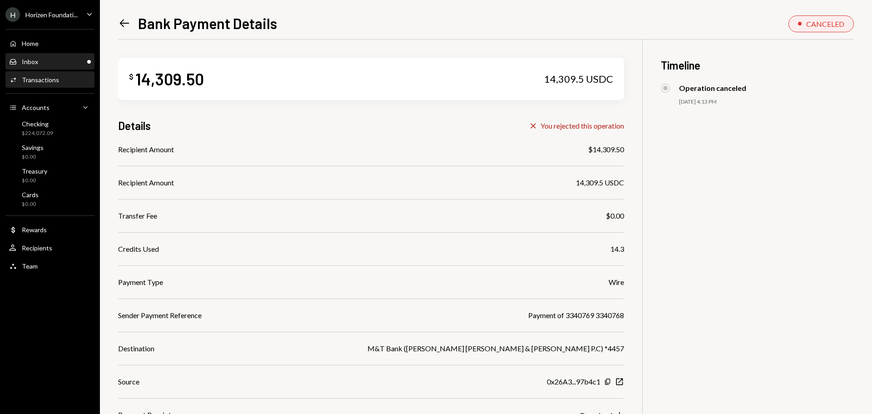
click at [55, 66] on div "Inbox Inbox" at bounding box center [50, 61] width 82 height 15
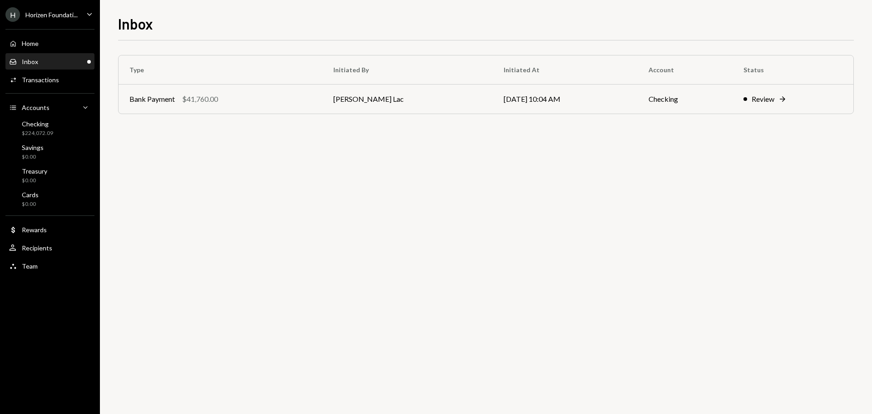
click at [50, 16] on div "Horizen Foundati..." at bounding box center [51, 15] width 52 height 8
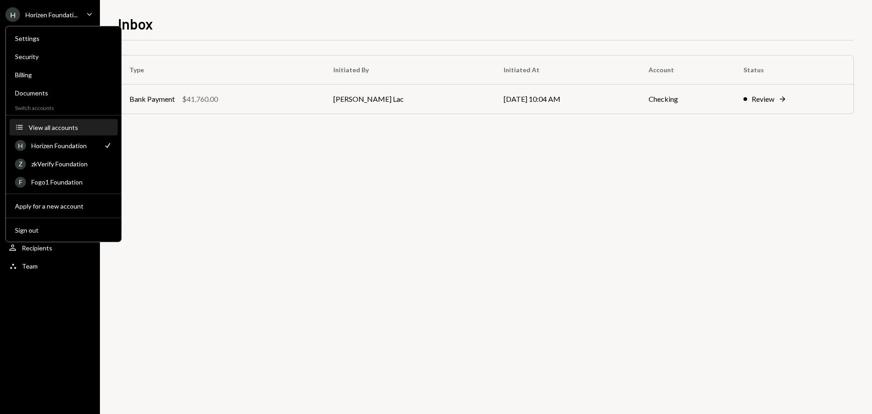
click at [64, 133] on button "Accounts View all accounts" at bounding box center [64, 127] width 108 height 16
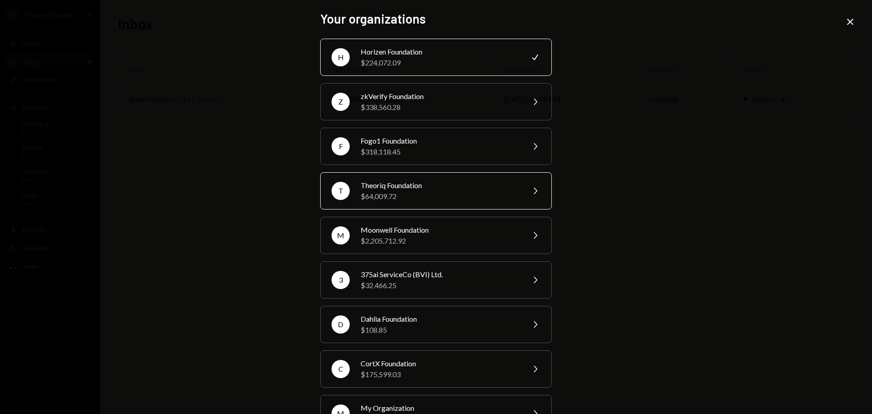
click at [413, 191] on div "$64,009.72" at bounding box center [440, 196] width 158 height 11
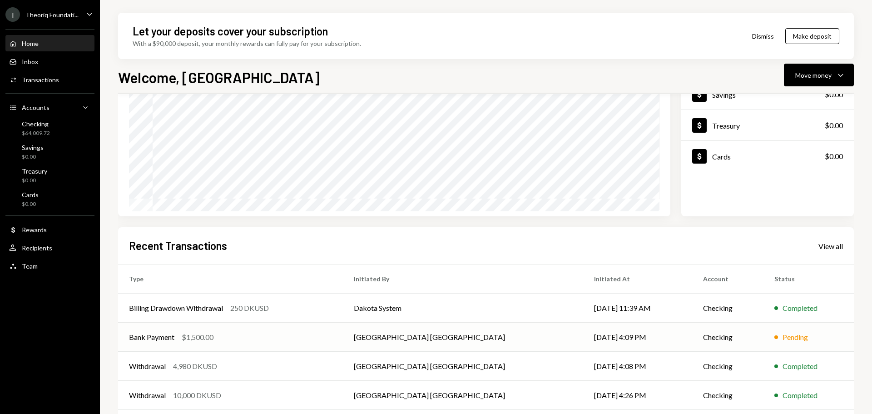
scroll to position [134, 0]
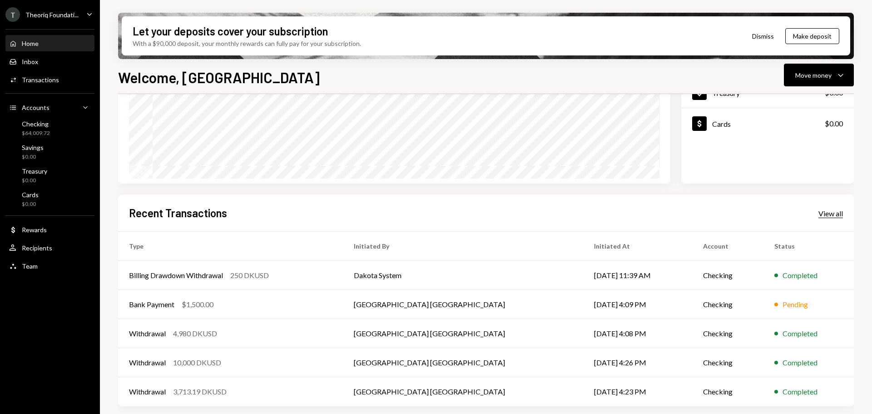
click at [834, 213] on div "View all" at bounding box center [830, 213] width 25 height 9
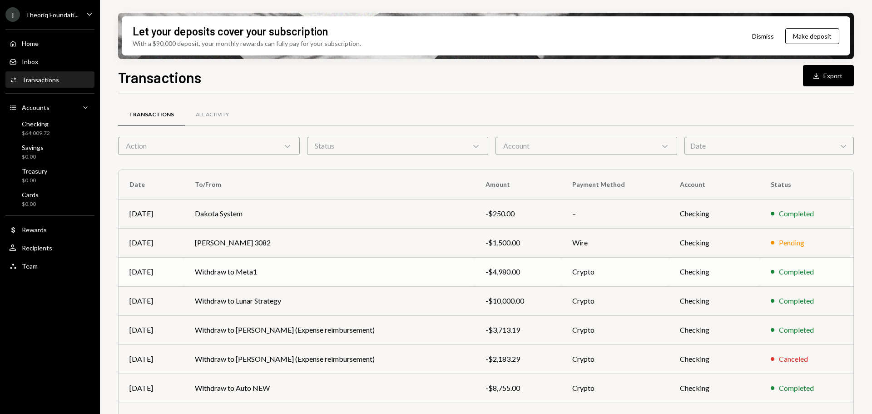
click at [316, 272] on td "Withdraw to Meta1" at bounding box center [329, 271] width 291 height 29
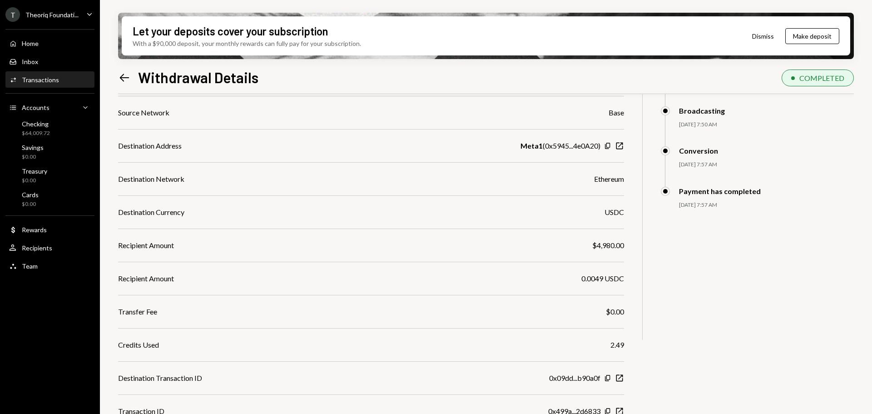
scroll to position [183, 0]
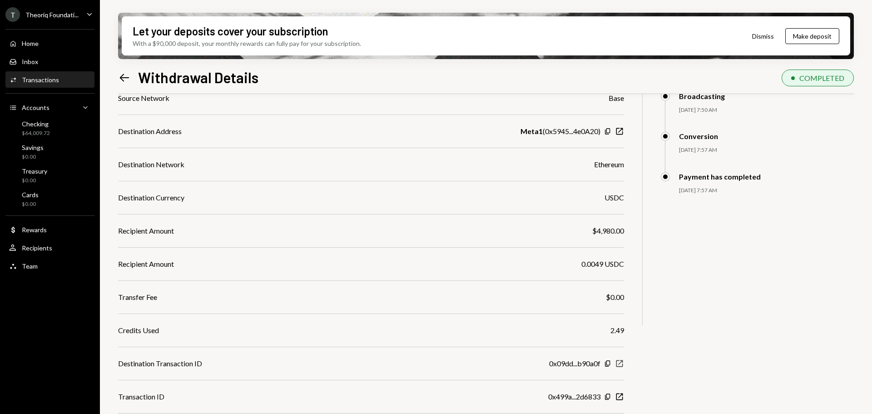
click at [617, 364] on icon "New Window" at bounding box center [619, 363] width 9 height 9
click at [48, 118] on link "Checking $64,009.72" at bounding box center [49, 128] width 89 height 22
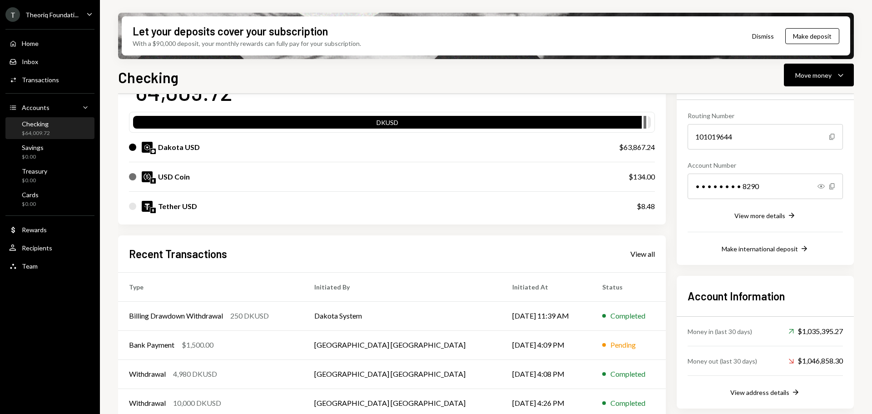
scroll to position [91, 0]
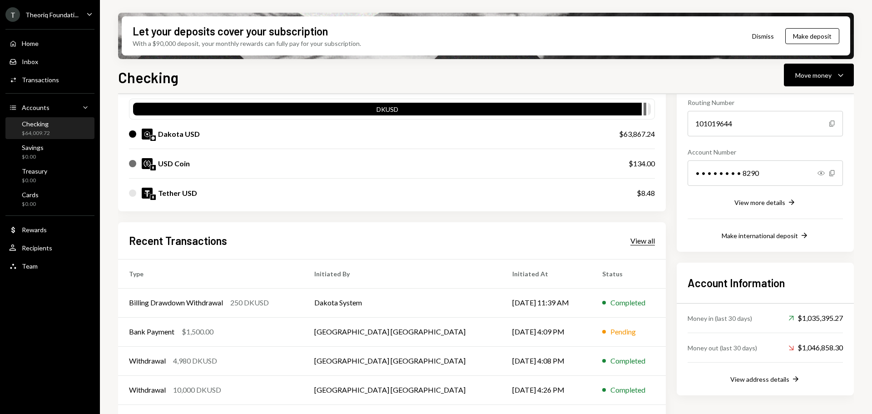
click at [648, 242] on div "View all" at bounding box center [642, 240] width 25 height 9
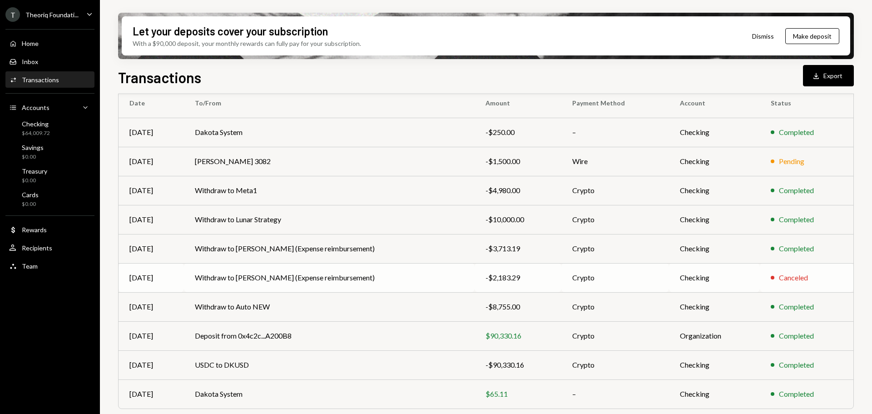
scroll to position [104, 0]
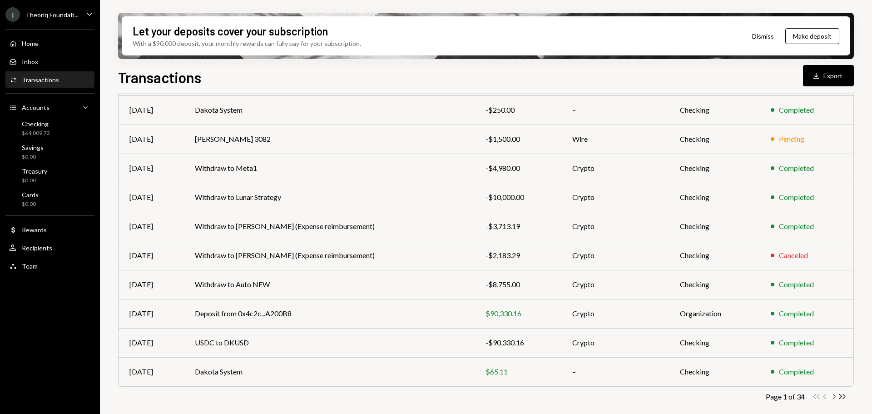
click at [835, 397] on icon "Chevron Right" at bounding box center [833, 396] width 9 height 9
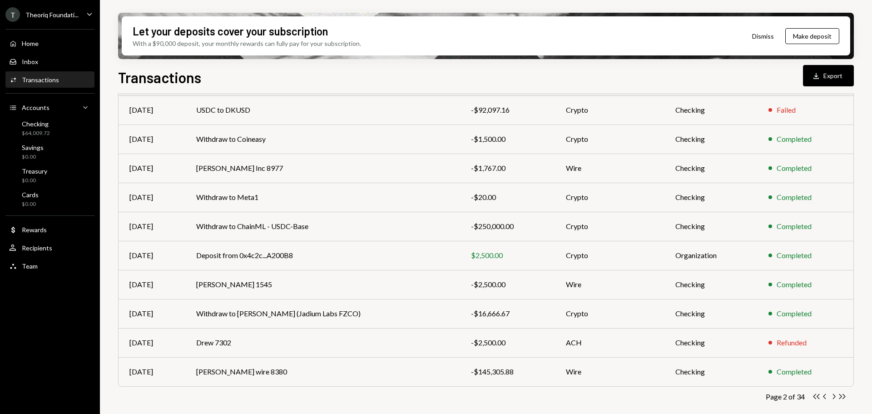
click at [833, 397] on icon "Chevron Right" at bounding box center [833, 396] width 9 height 9
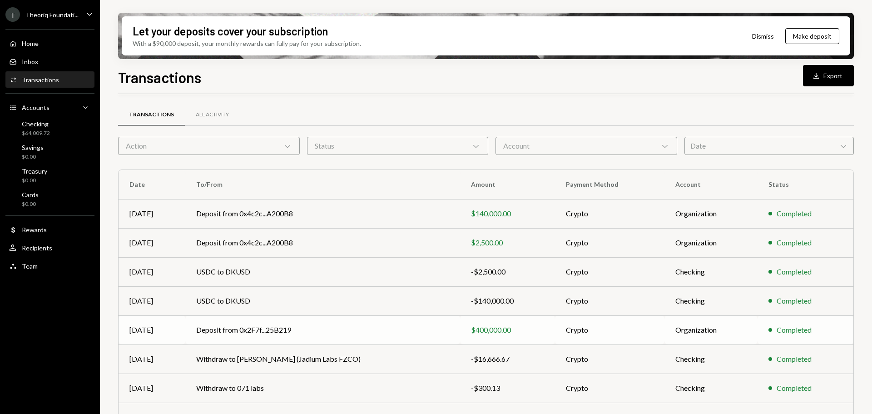
scroll to position [91, 0]
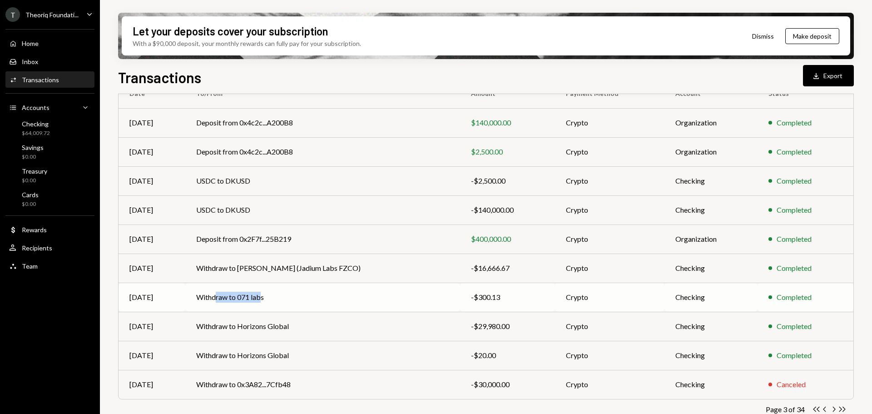
drag, startPoint x: 219, startPoint y: 298, endPoint x: 262, endPoint y: 298, distance: 43.1
click at [262, 298] on td "Withdraw to 071 labs" at bounding box center [322, 296] width 274 height 29
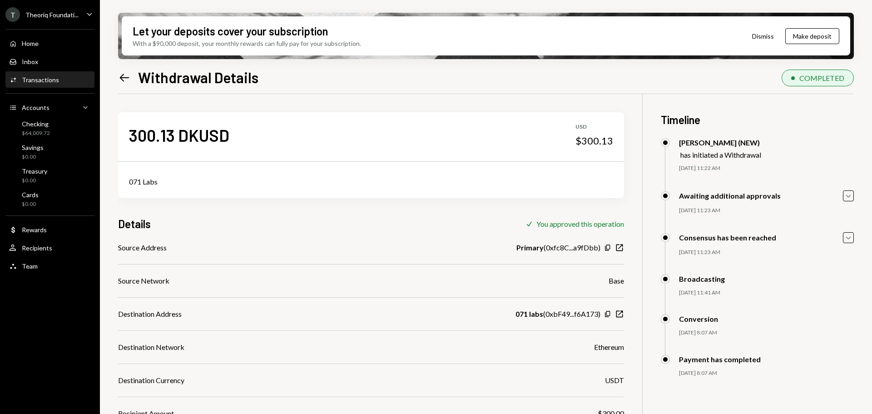
click at [124, 73] on icon "Left Arrow" at bounding box center [124, 77] width 13 height 13
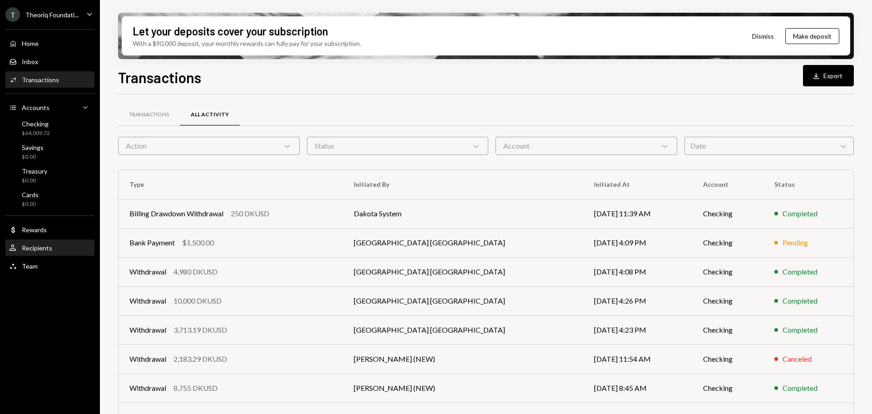
click at [44, 251] on div "Recipients" at bounding box center [37, 248] width 30 height 8
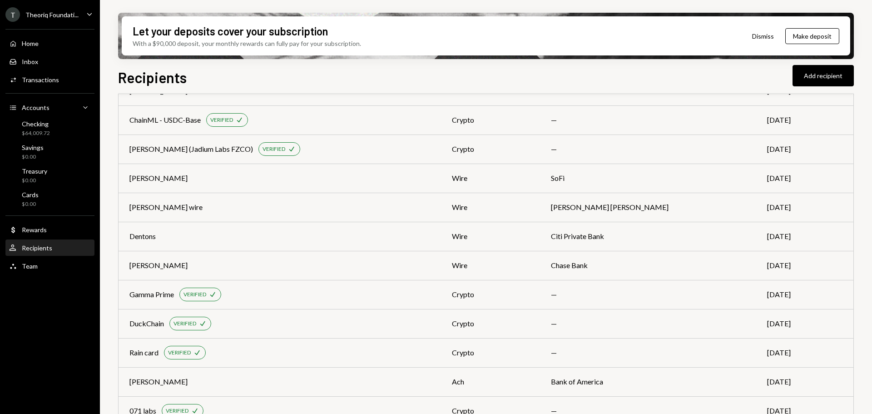
scroll to position [182, 0]
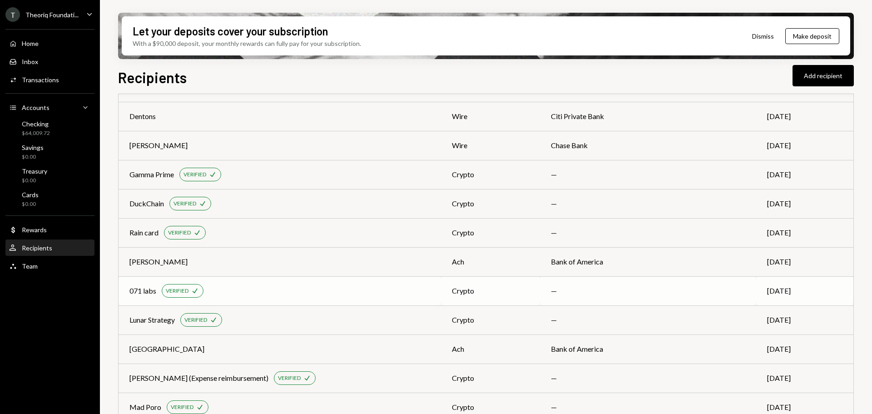
click at [263, 286] on div "071 labs VERIFIED Check" at bounding box center [279, 291] width 301 height 14
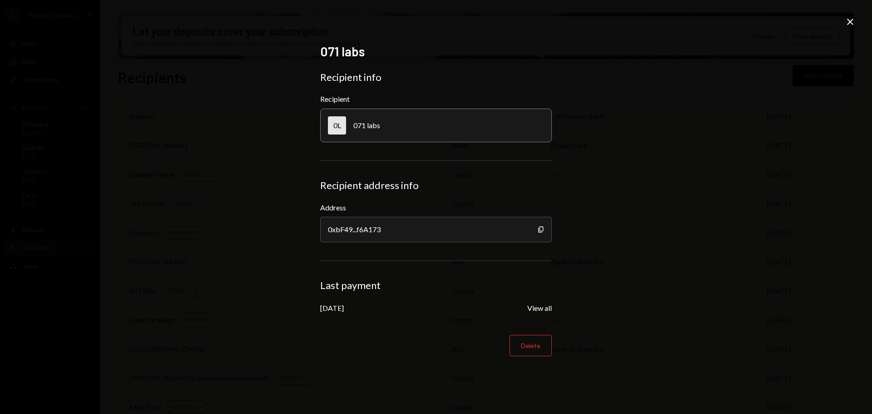
click at [848, 16] on div "071 labs Recipient info Recipient 0L 071 labs Recipient address info Address 0x…" at bounding box center [436, 207] width 872 height 414
click at [848, 22] on icon "Close" at bounding box center [850, 21] width 11 height 11
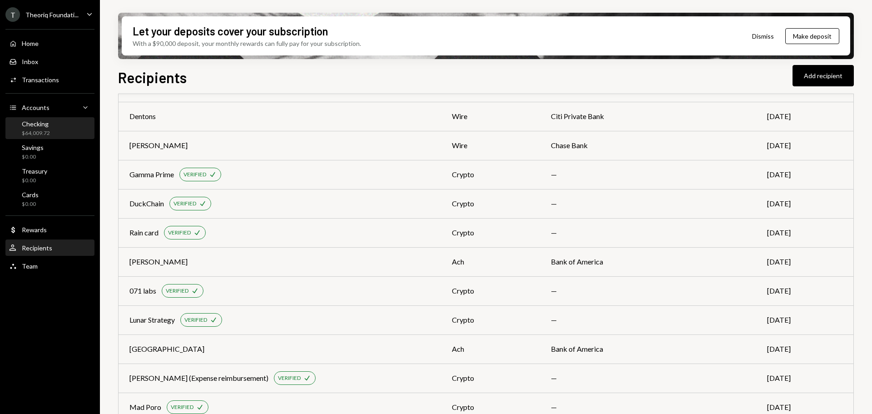
click at [54, 129] on div "Checking $64,009.72" at bounding box center [50, 128] width 82 height 17
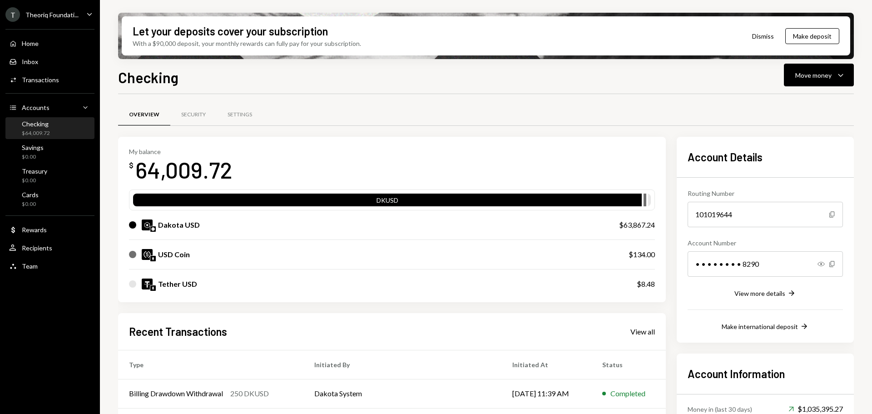
scroll to position [118, 0]
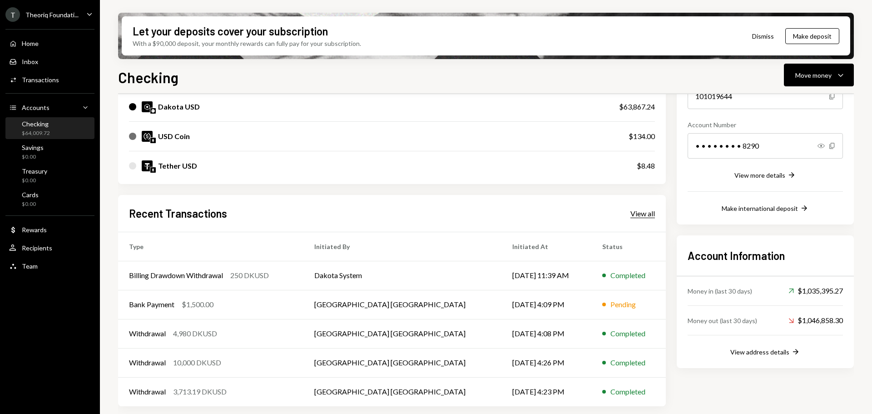
click at [639, 214] on div "View all" at bounding box center [642, 213] width 25 height 9
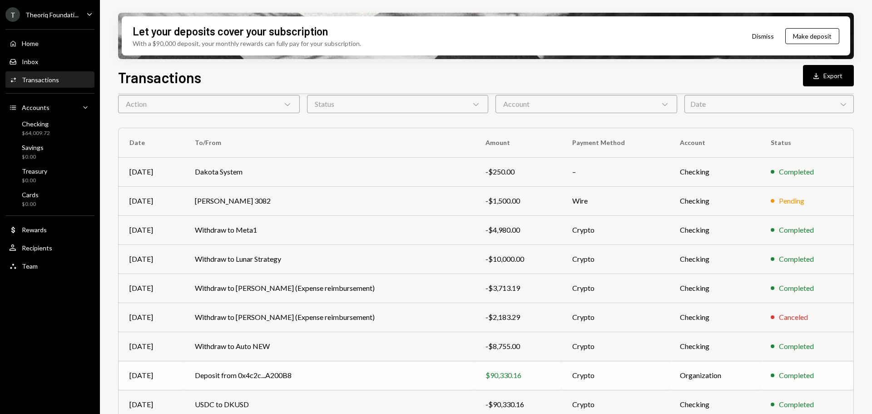
scroll to position [104, 0]
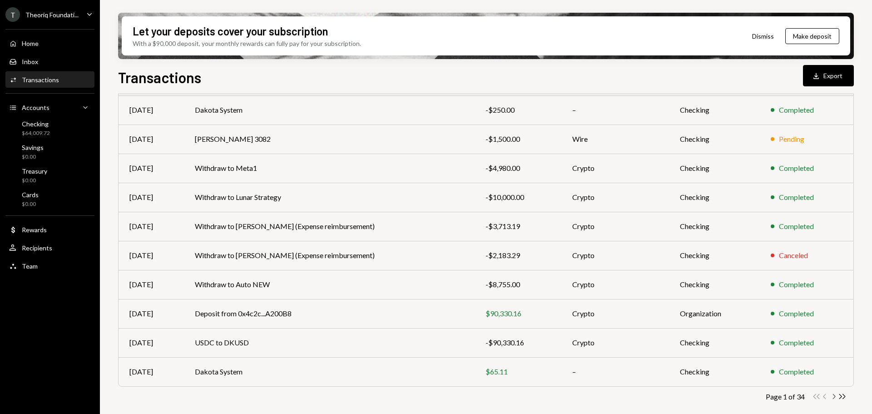
click at [834, 395] on icon "Chevron Right" at bounding box center [833, 396] width 9 height 9
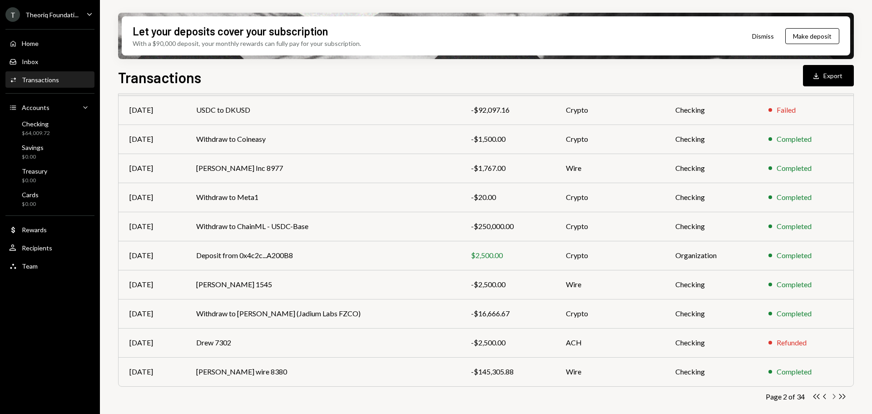
click at [834, 395] on icon "Chevron Right" at bounding box center [833, 396] width 9 height 9
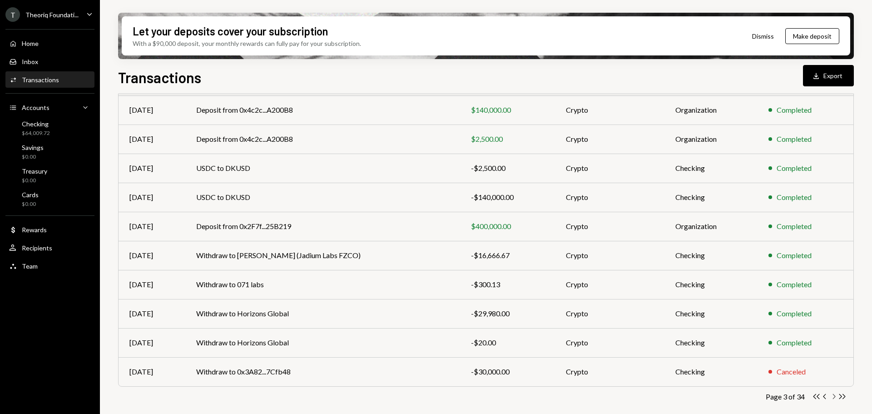
click at [834, 395] on icon "Chevron Right" at bounding box center [833, 396] width 9 height 9
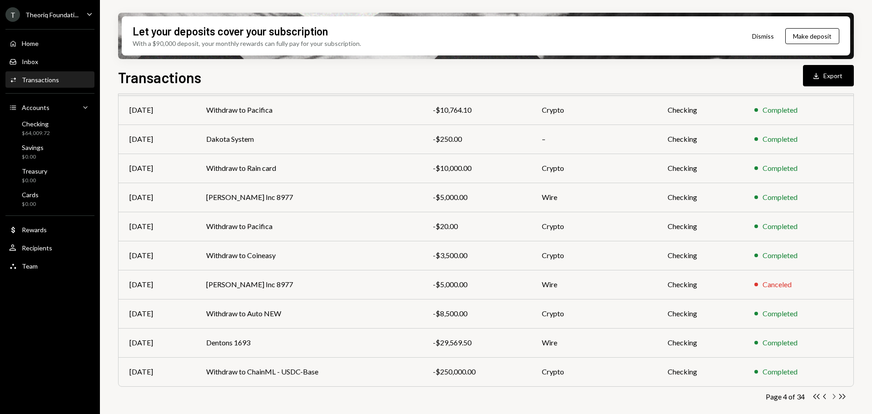
click at [833, 396] on icon "Chevron Right" at bounding box center [833, 396] width 9 height 9
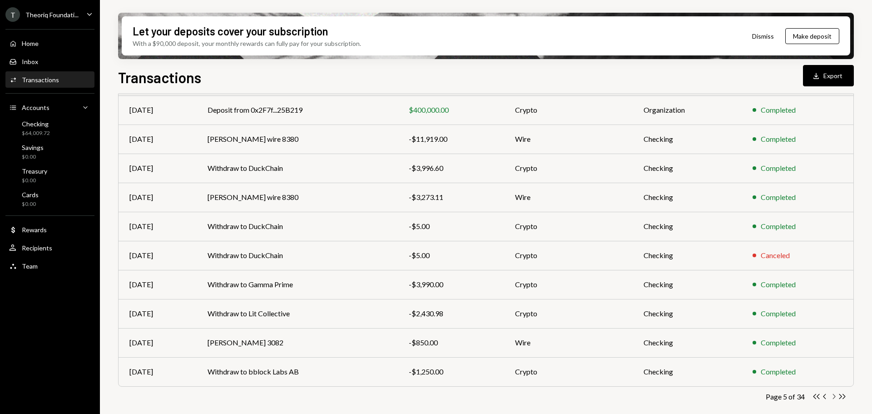
click at [833, 395] on icon "Chevron Right" at bounding box center [833, 396] width 9 height 9
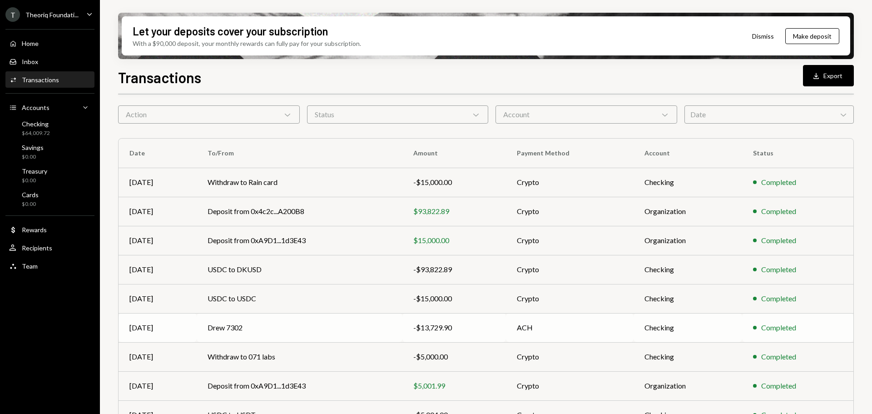
scroll to position [13, 0]
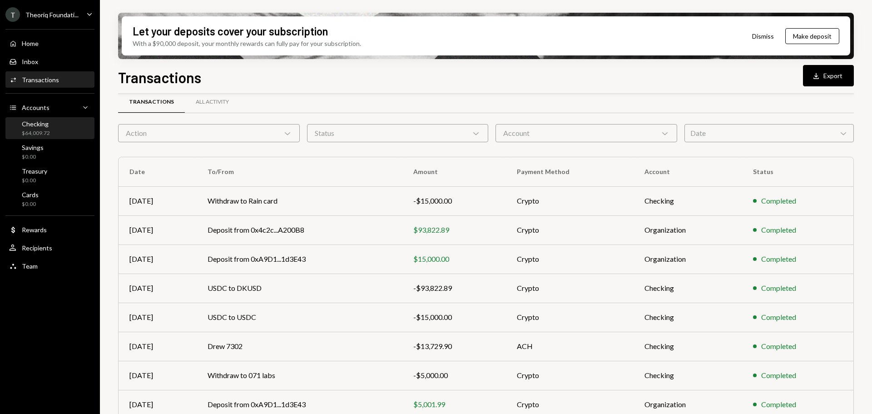
click at [53, 137] on div "Checking $64,009.72" at bounding box center [50, 128] width 82 height 17
